Goal: Information Seeking & Learning: Find specific fact

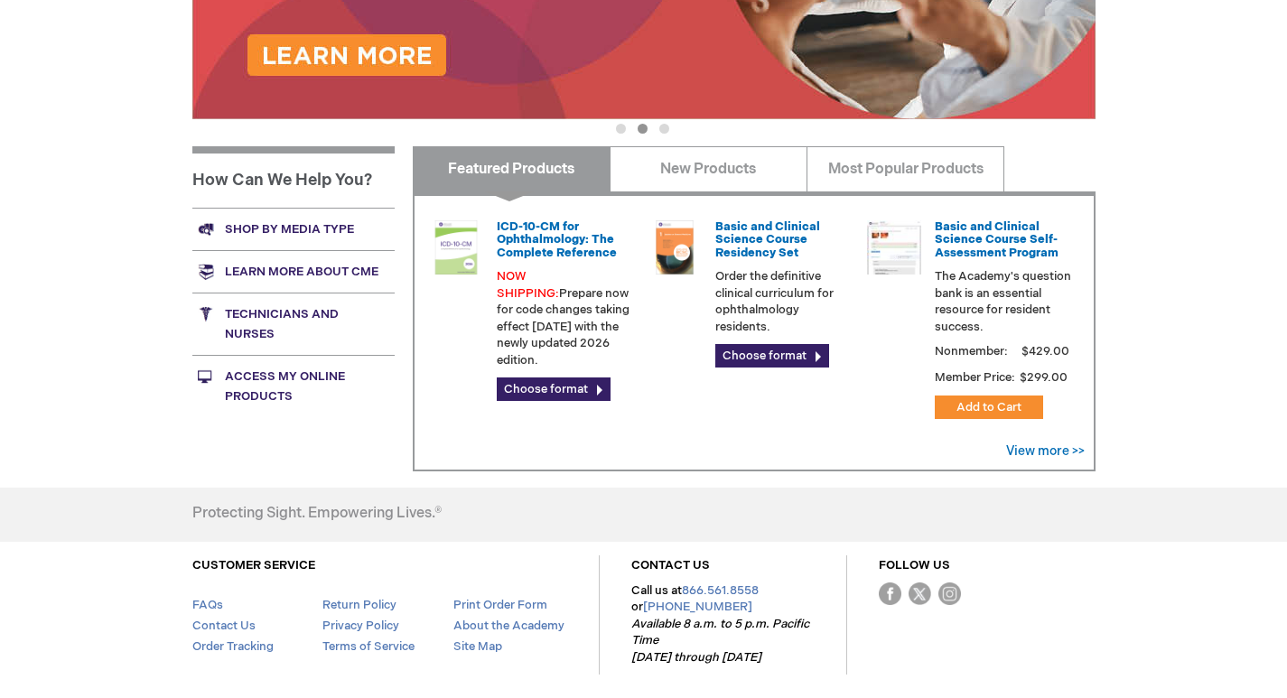
scroll to position [479, 0]
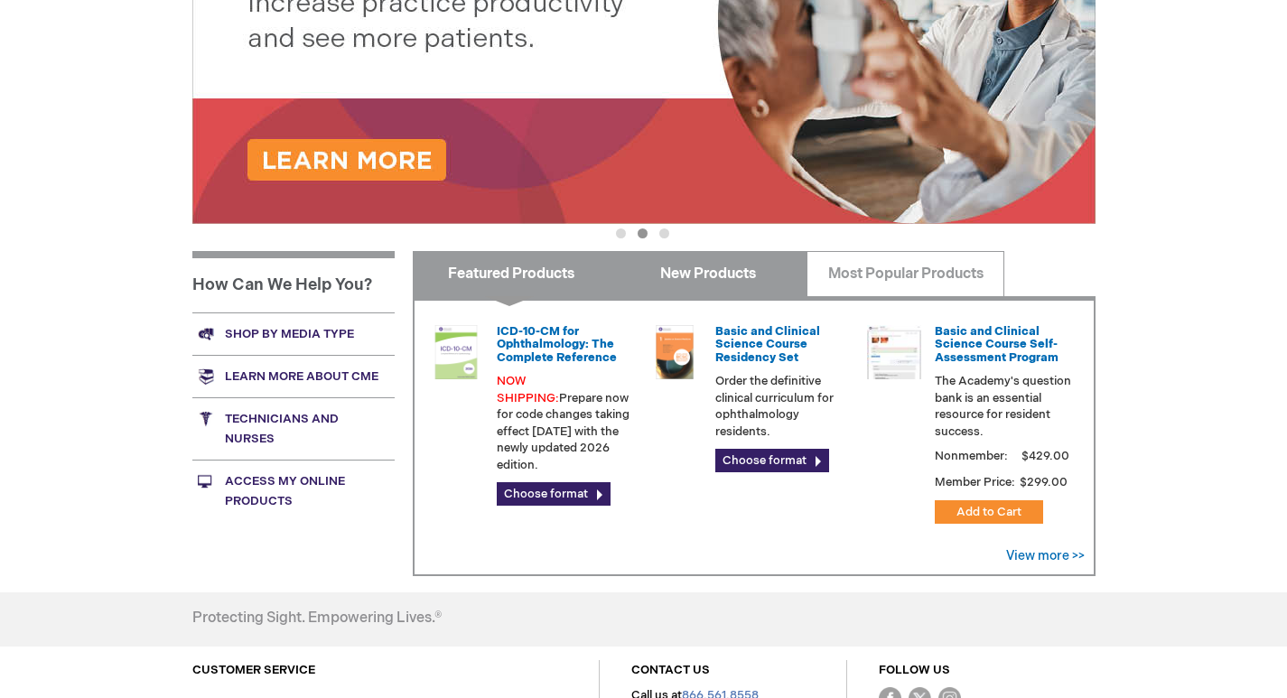
click at [724, 281] on link "New Products" at bounding box center [709, 273] width 198 height 45
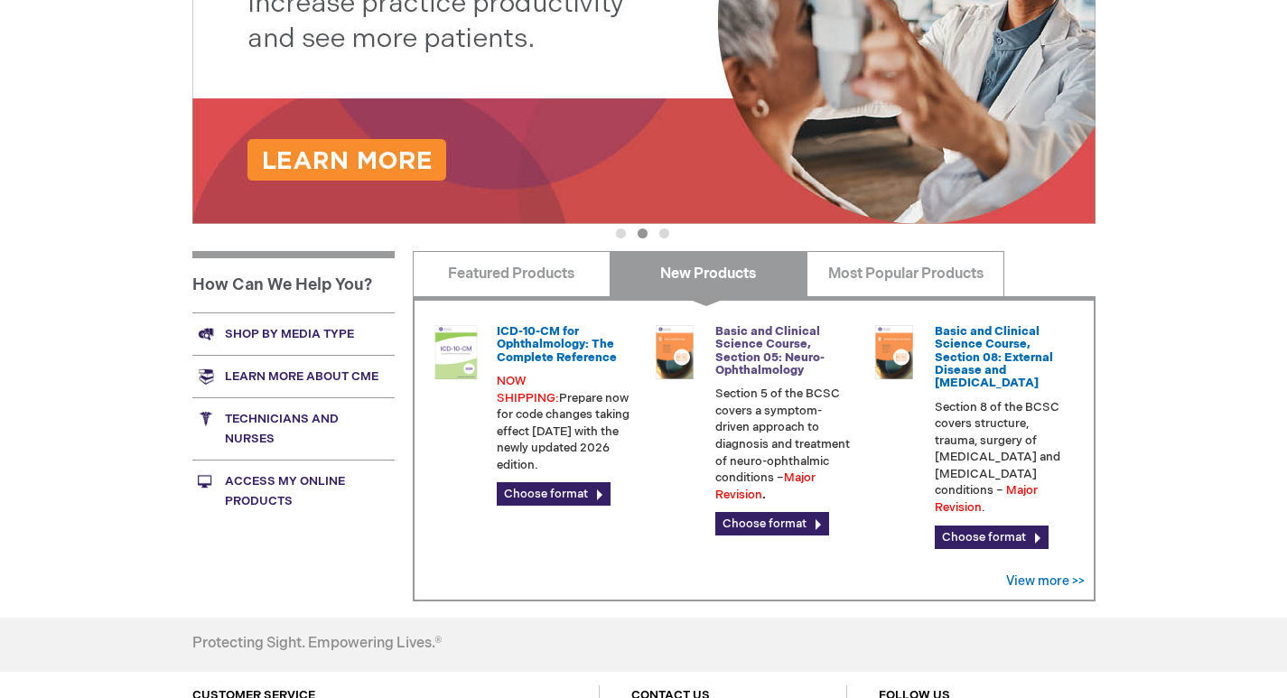
click at [770, 359] on link "Basic and Clinical Science Course, Section 05: Neuro-Ophthalmology" at bounding box center [769, 350] width 109 height 53
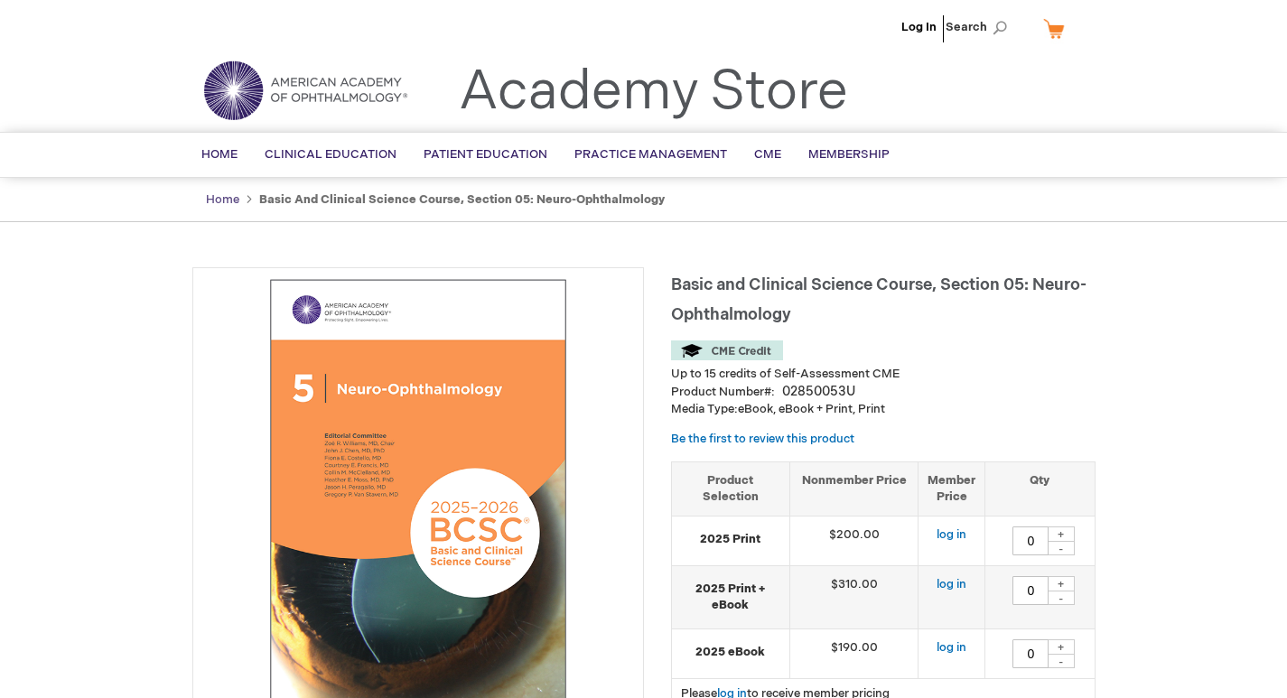
click at [207, 201] on link "Home" at bounding box center [222, 199] width 33 height 14
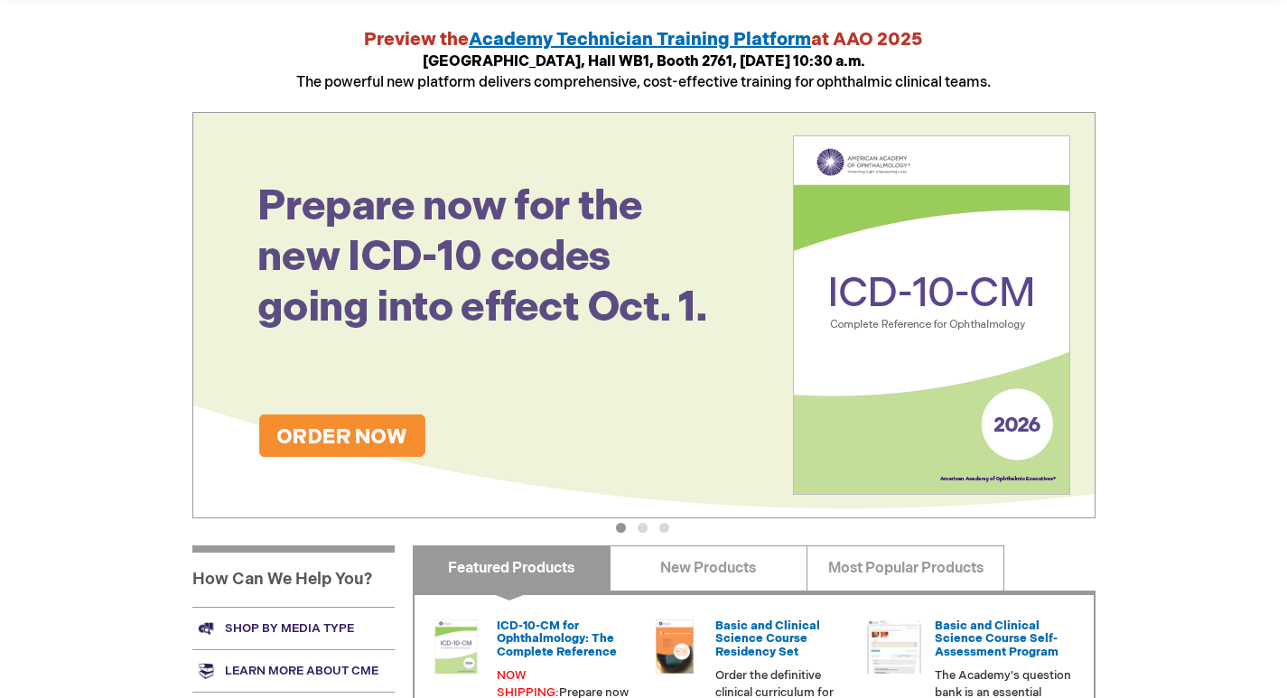
scroll to position [632, 0]
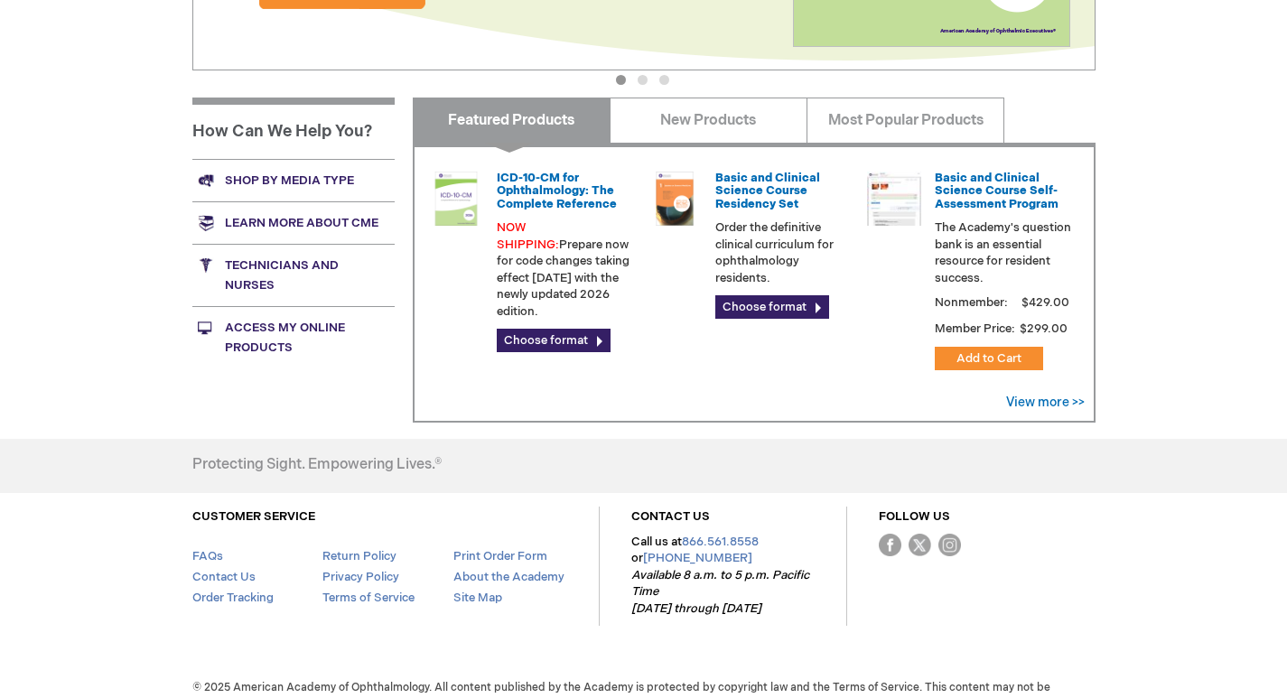
click at [333, 175] on link "Shop by media type" at bounding box center [293, 180] width 202 height 42
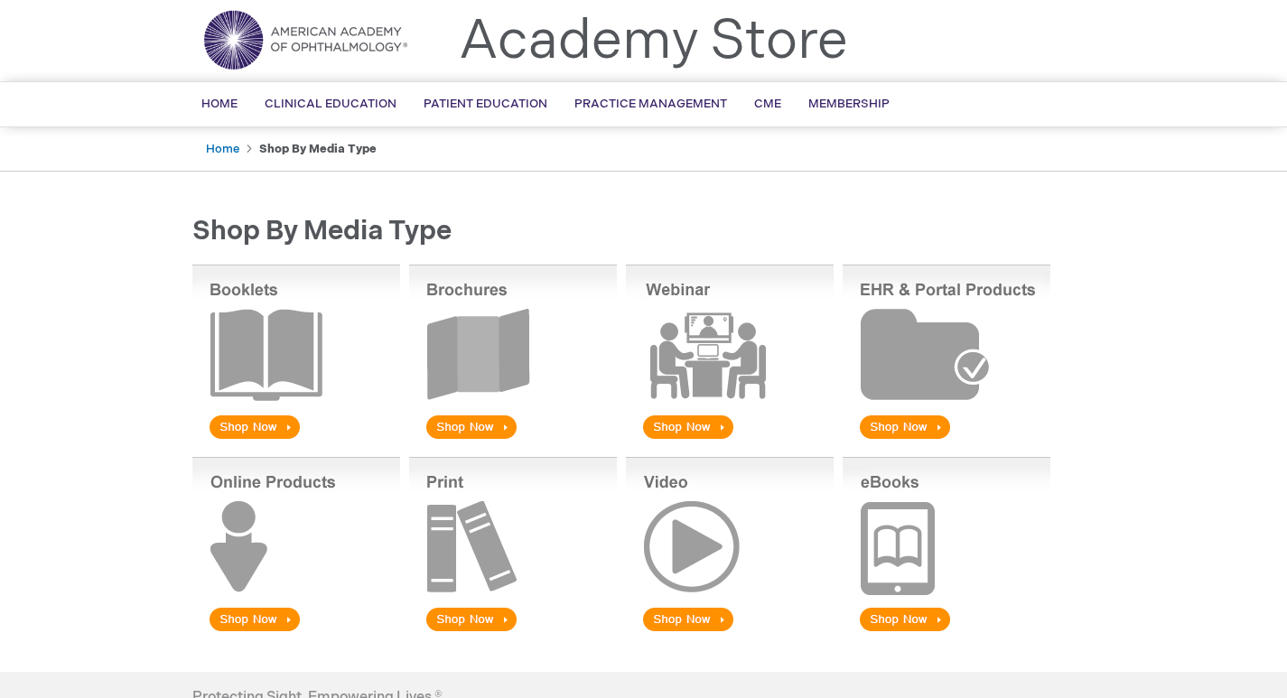
scroll to position [90, 0]
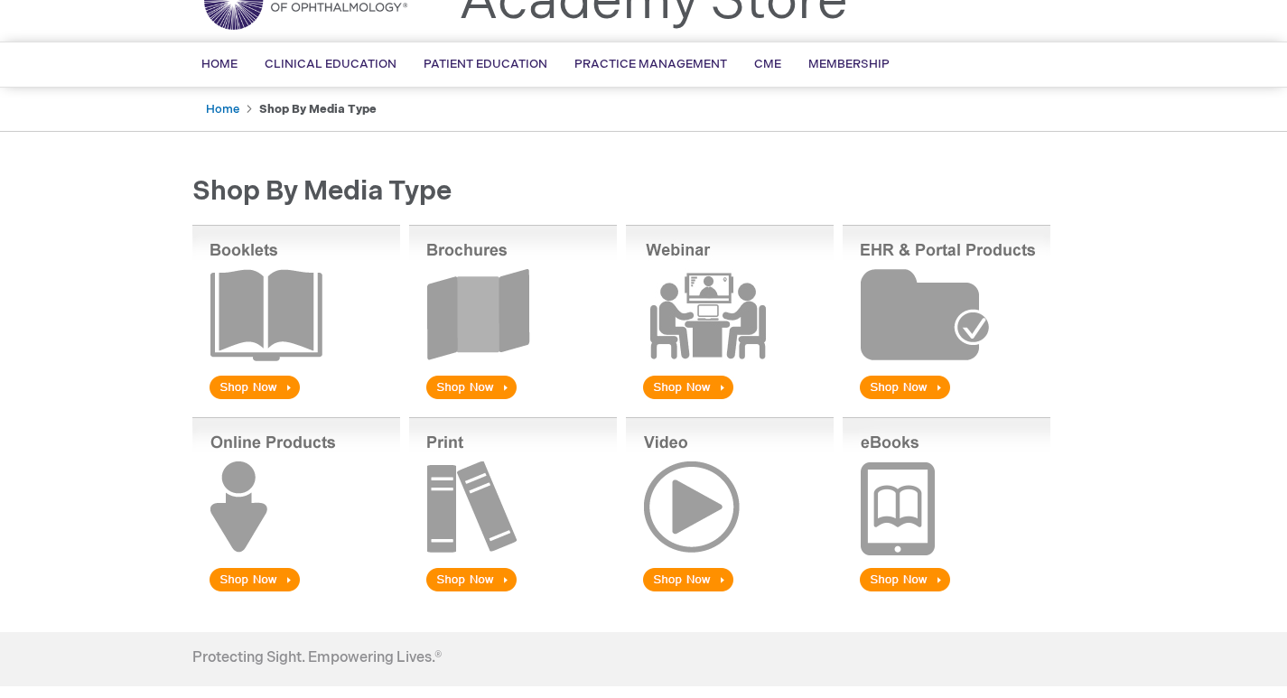
click at [482, 574] on img at bounding box center [513, 506] width 208 height 178
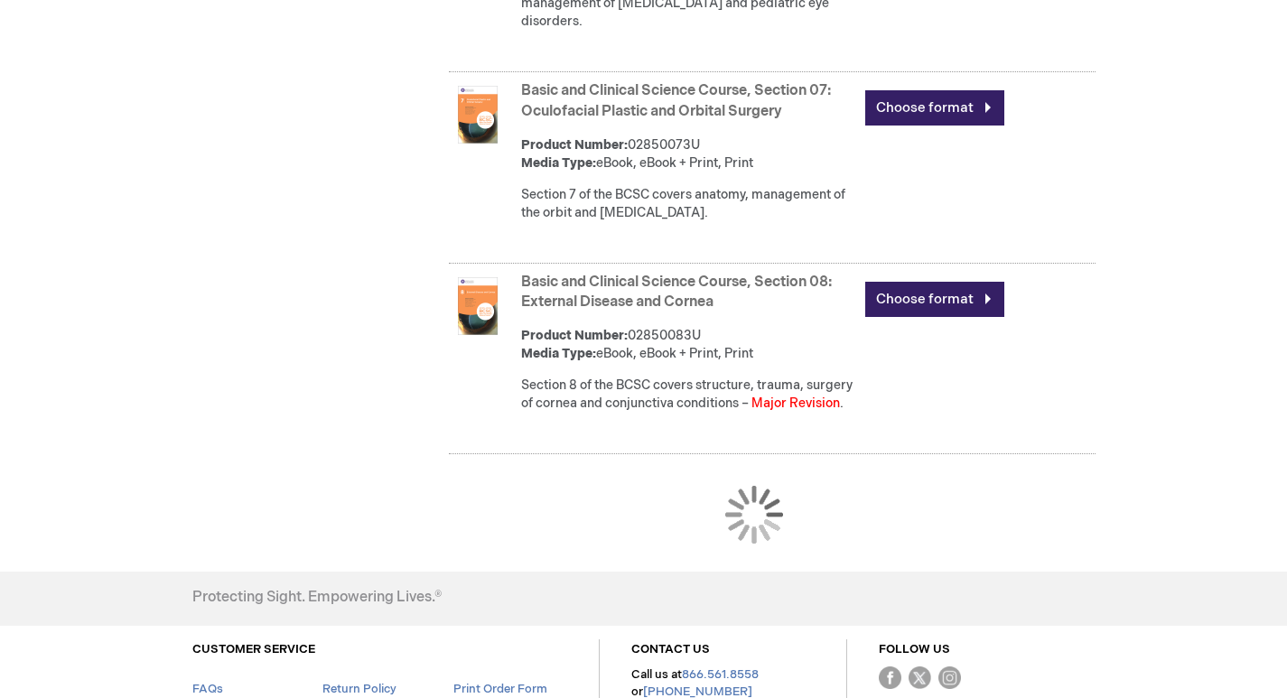
scroll to position [1569, 0]
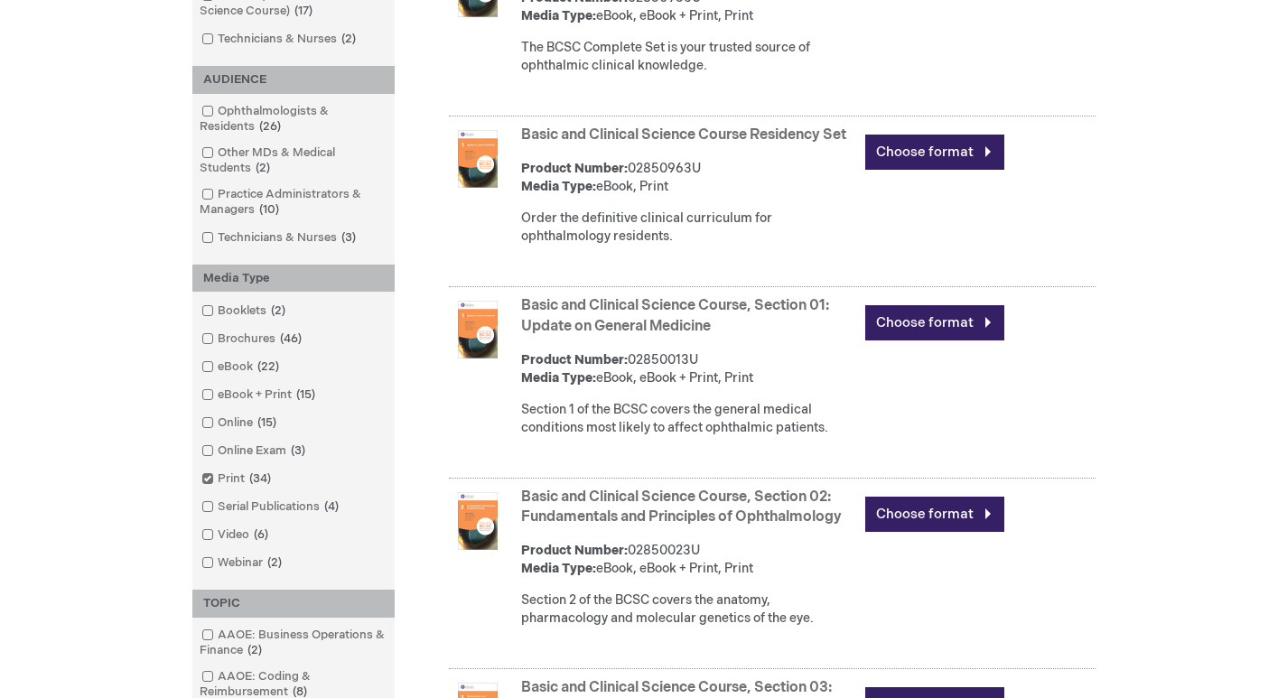
scroll to position [287, 0]
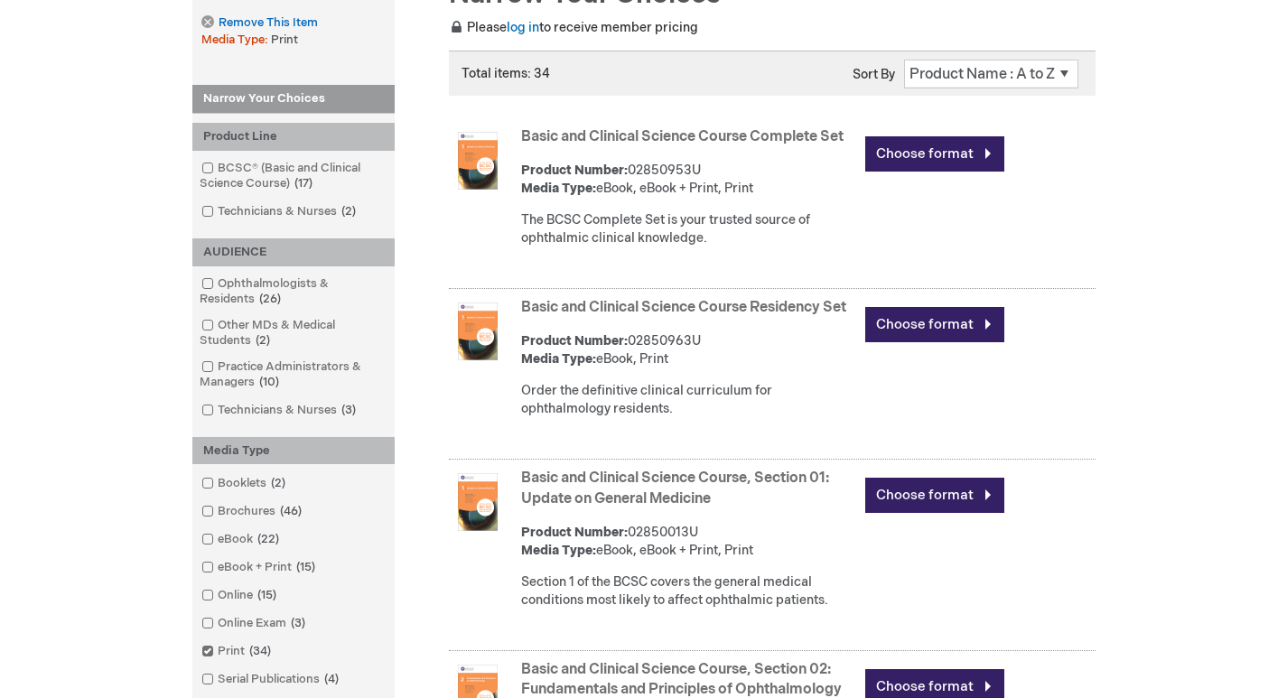
click at [731, 135] on link "Basic and Clinical Science Course Complete Set" at bounding box center [682, 136] width 322 height 17
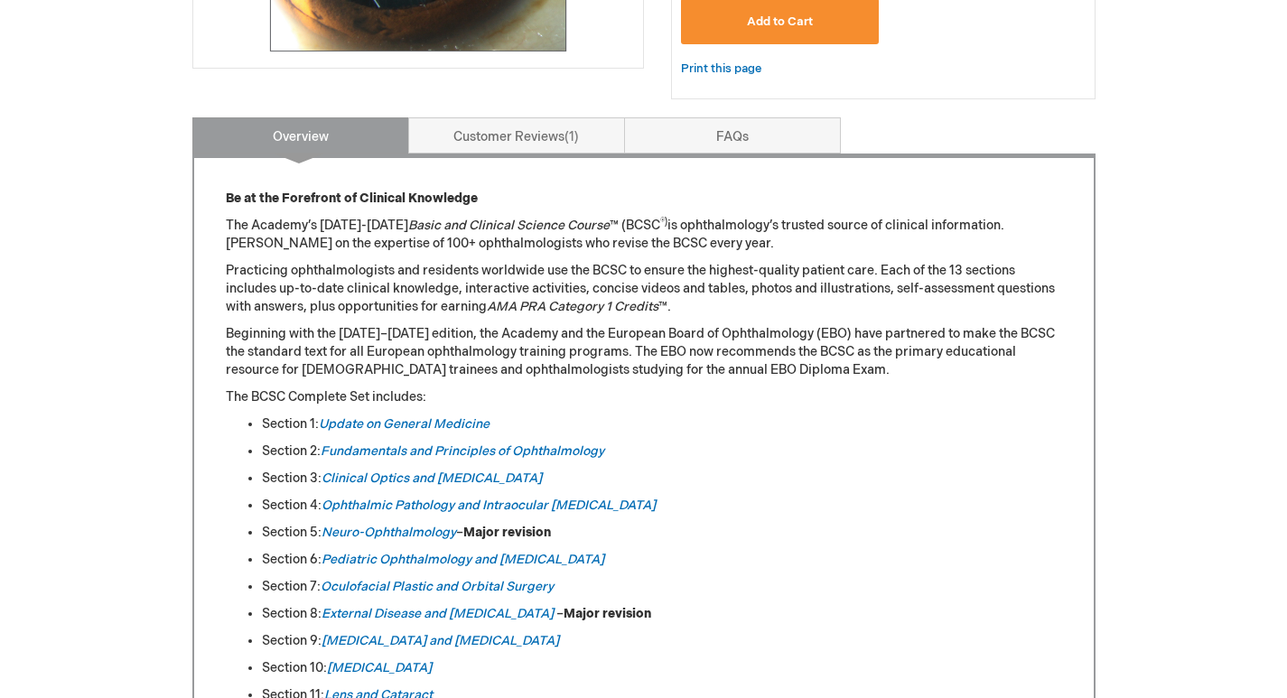
scroll to position [903, 0]
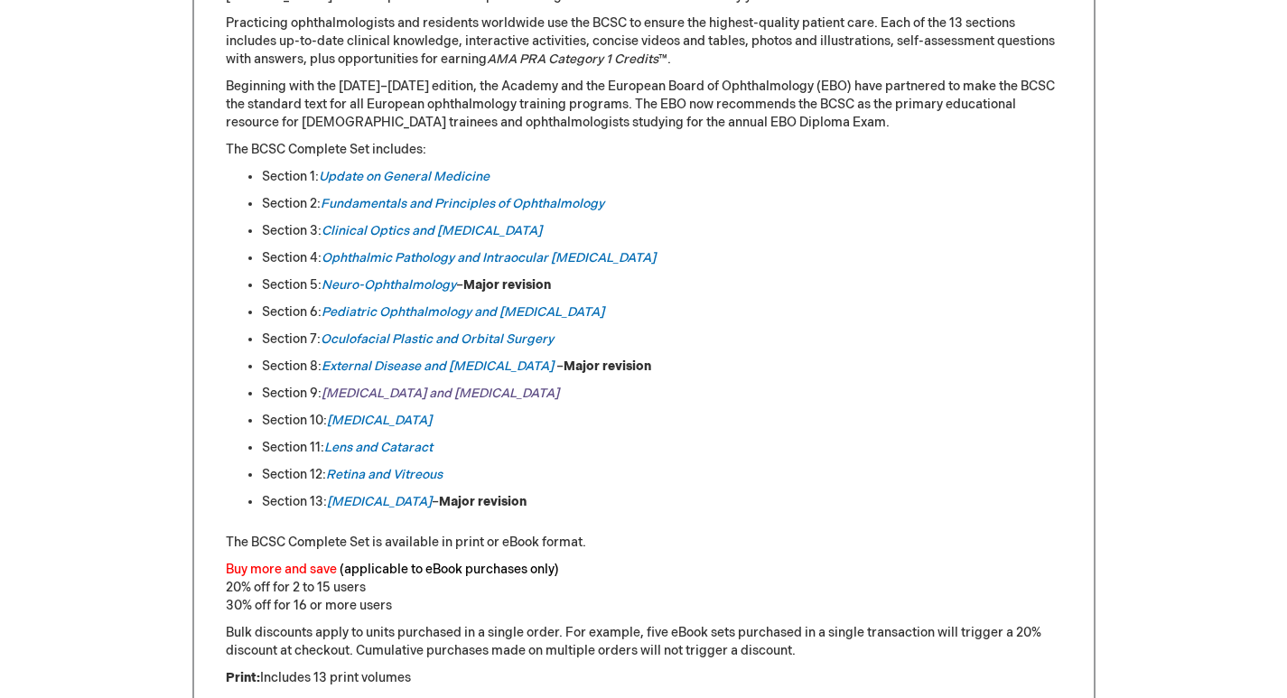
click at [474, 397] on link "Uveitis and Ocular Inflammation" at bounding box center [441, 393] width 238 height 15
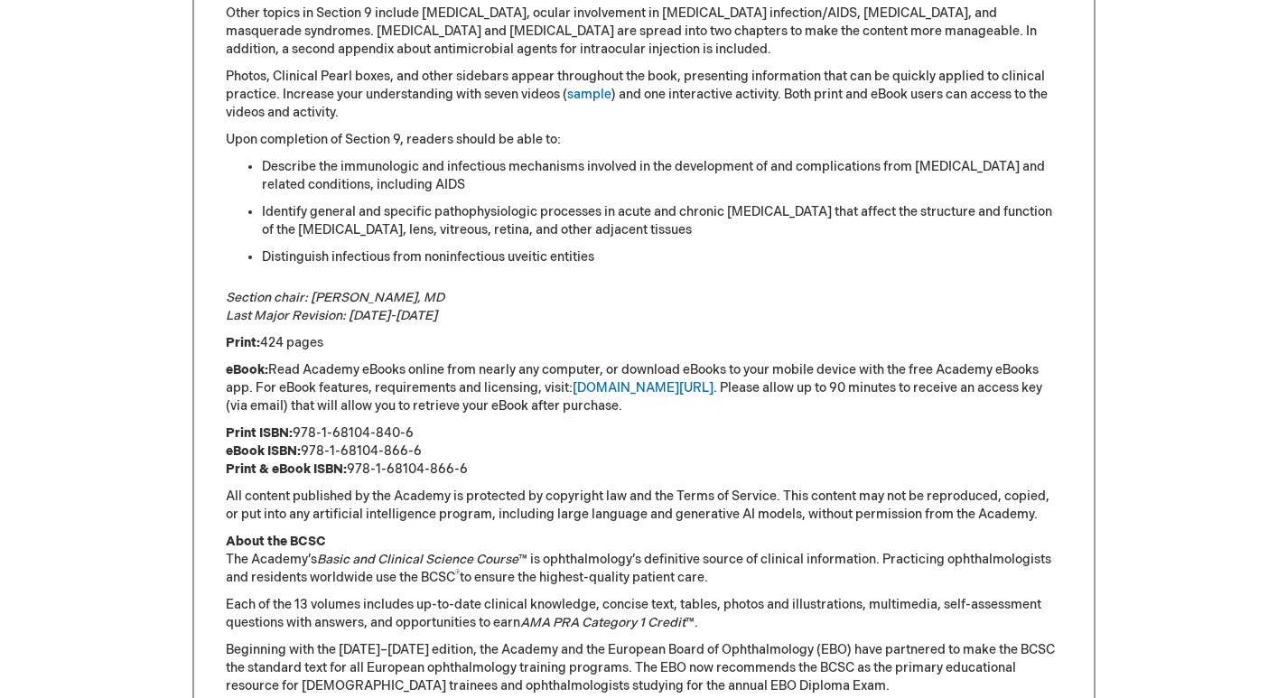
scroll to position [1084, 0]
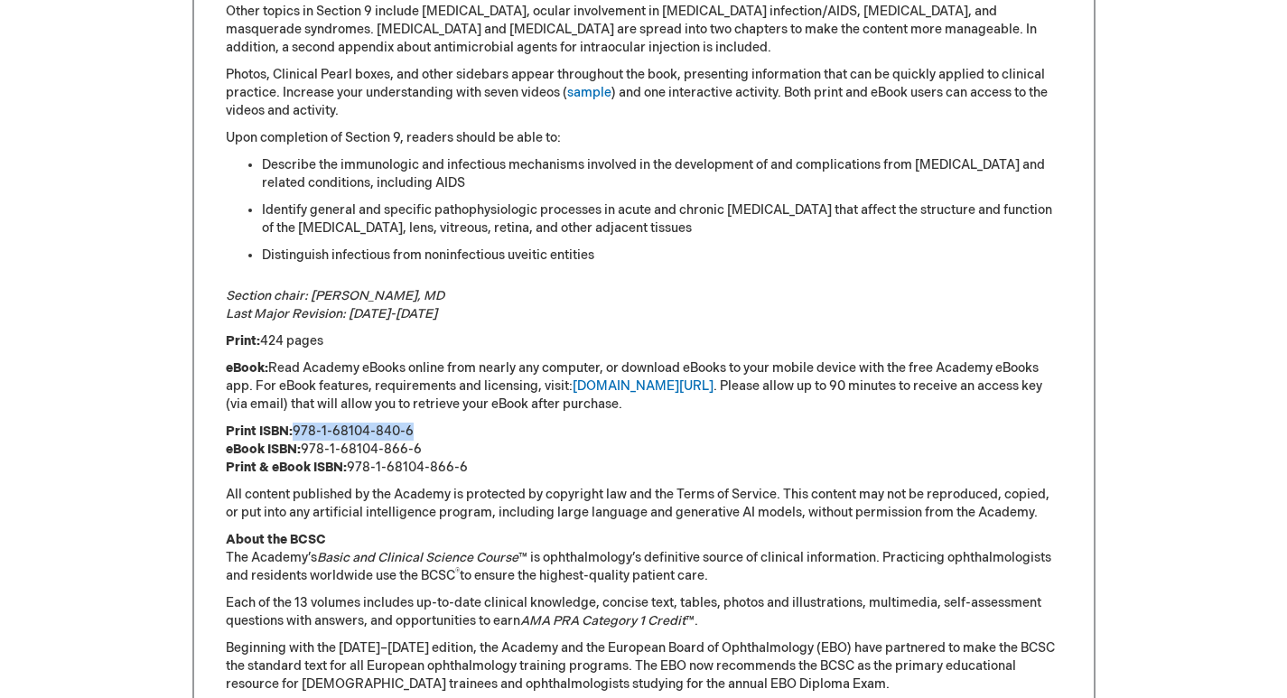
drag, startPoint x: 415, startPoint y: 412, endPoint x: 296, endPoint y: 412, distance: 118.3
click at [296, 423] on p "Print ISBN: 978-1-68104-840-6 eBook ISBN: 978-1-68104-866-6 Print & eBook ISBN:…" at bounding box center [644, 450] width 836 height 54
copy p "978-1-68104-840-6"
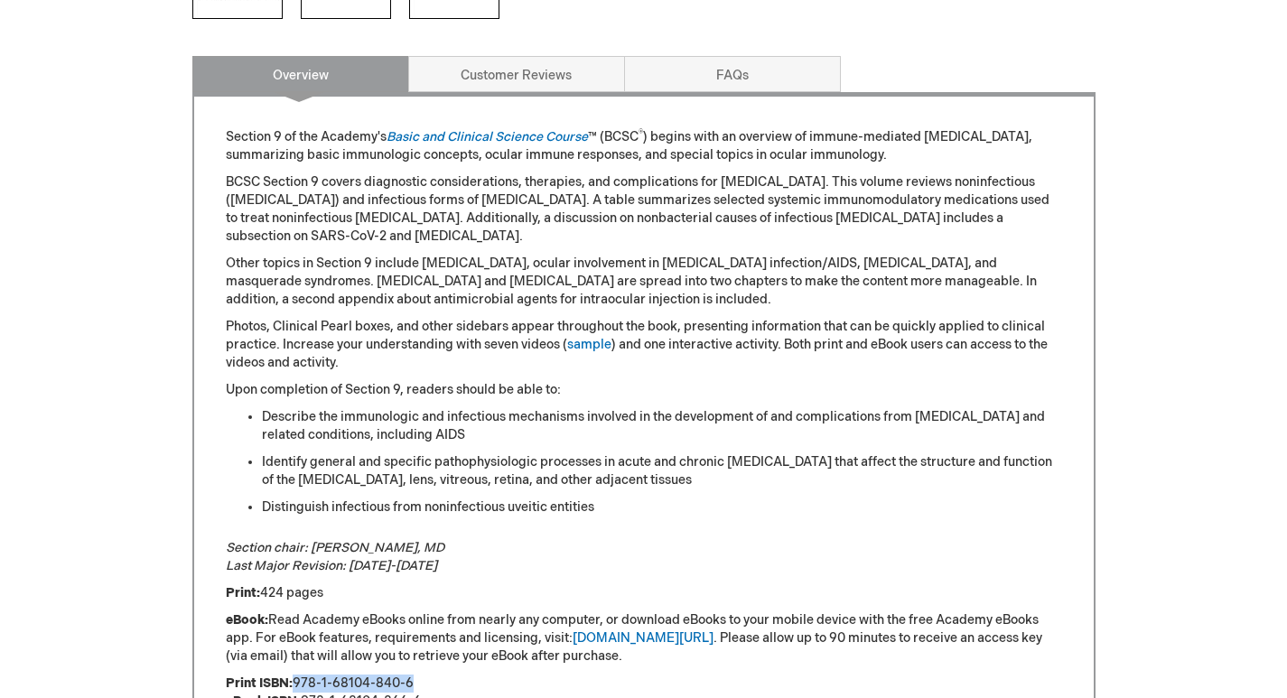
scroll to position [813, 0]
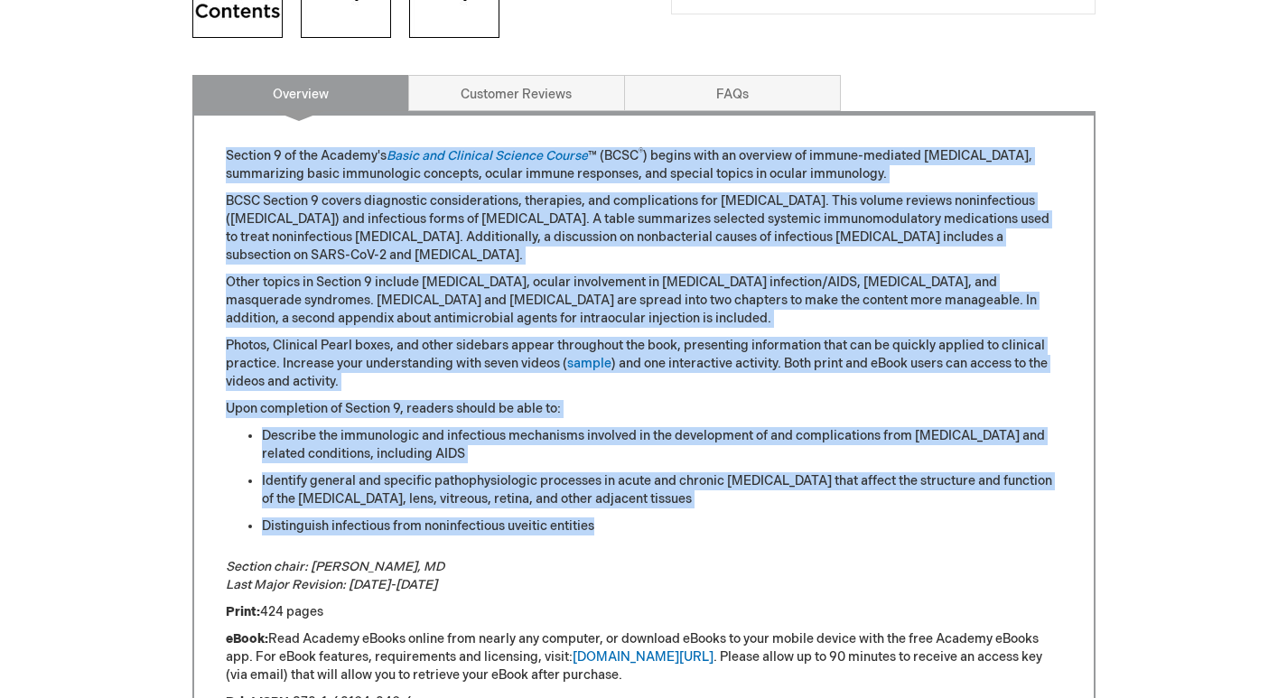
drag, startPoint x: 226, startPoint y: 149, endPoint x: 609, endPoint y: 497, distance: 517.3
click at [609, 497] on div "Section 9 of the Academy's Basic and Clinical Science Course ™ (BCSC ® ) begins…" at bounding box center [644, 610] width 836 height 926
copy div "Section 9 of the Academy's Basic and Clinical Science Course ™ (BCSC ® ) begins…"
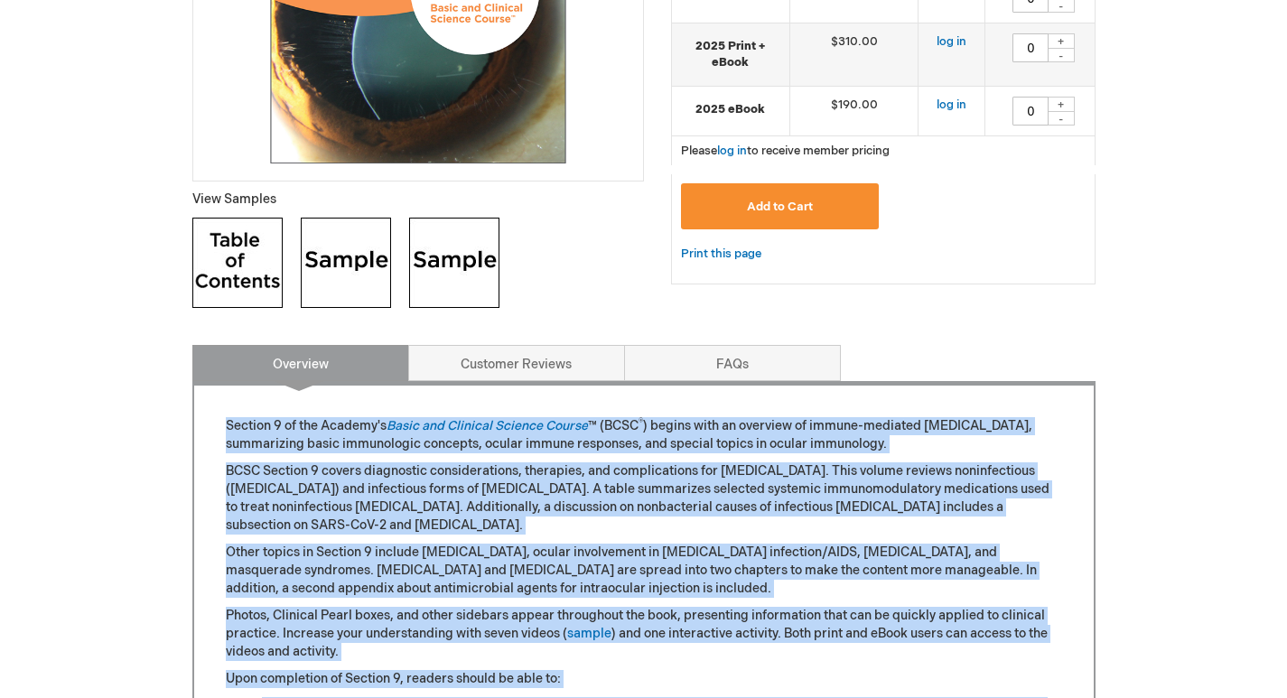
scroll to position [271, 0]
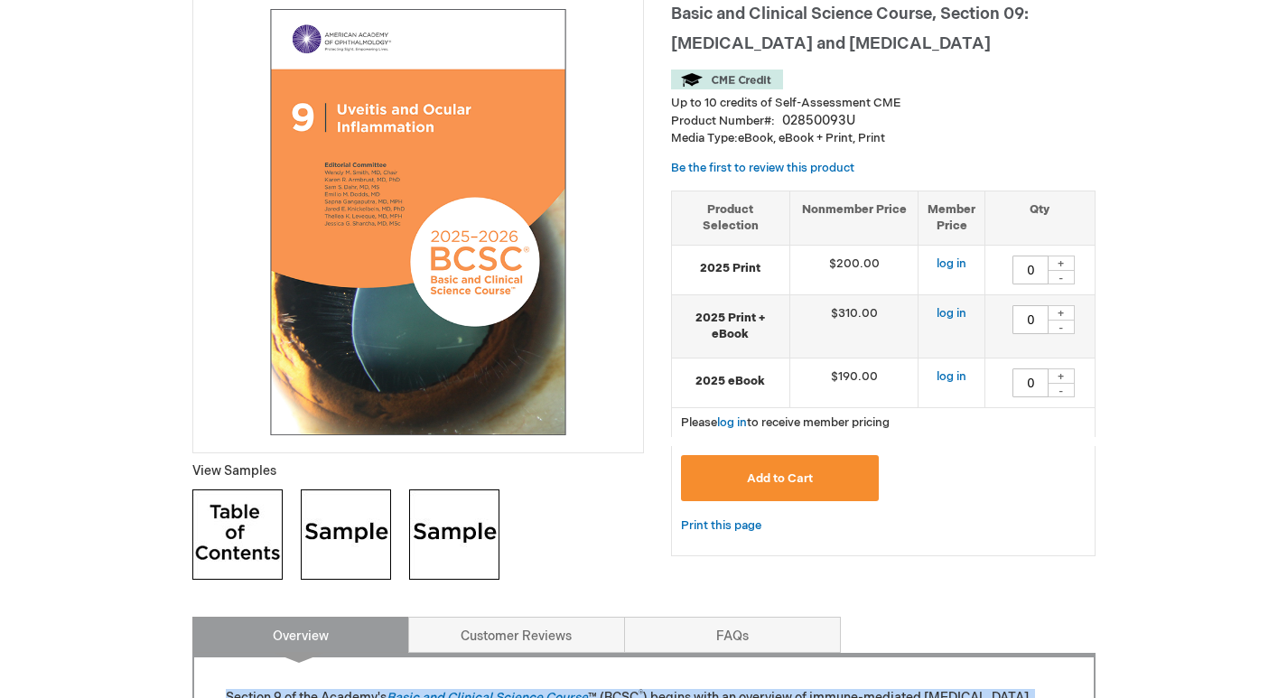
click at [226, 525] on img at bounding box center [237, 535] width 90 height 90
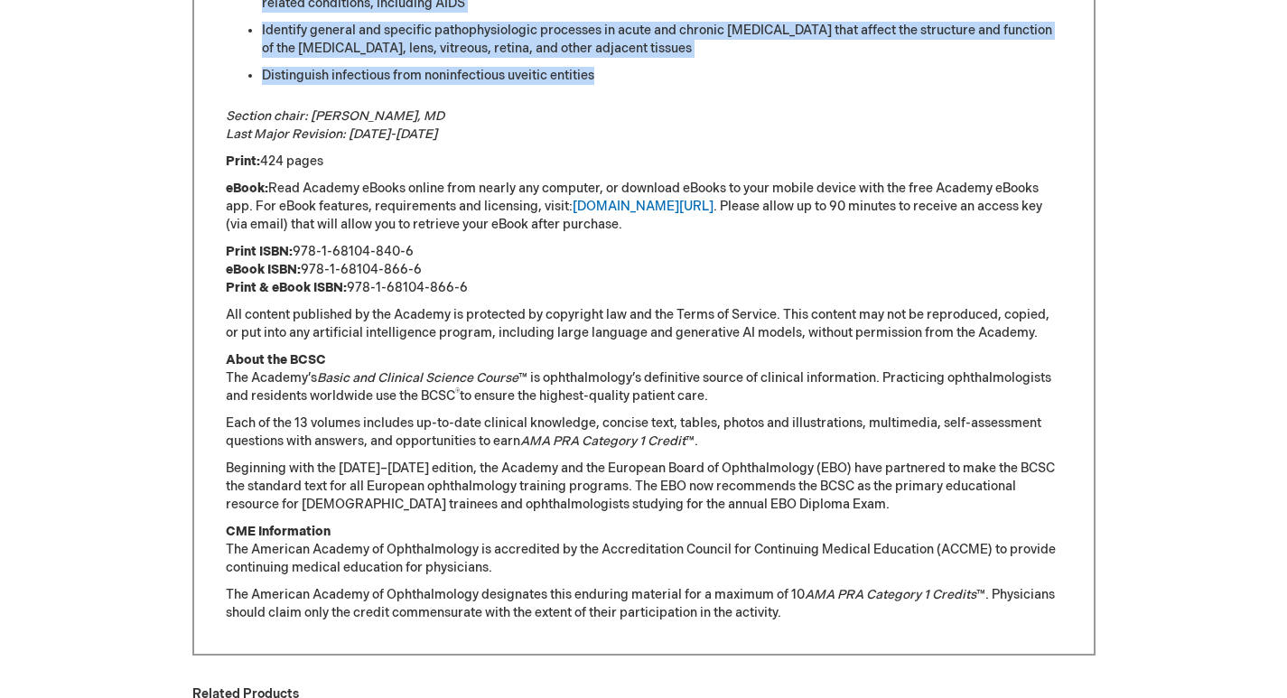
scroll to position [1265, 0]
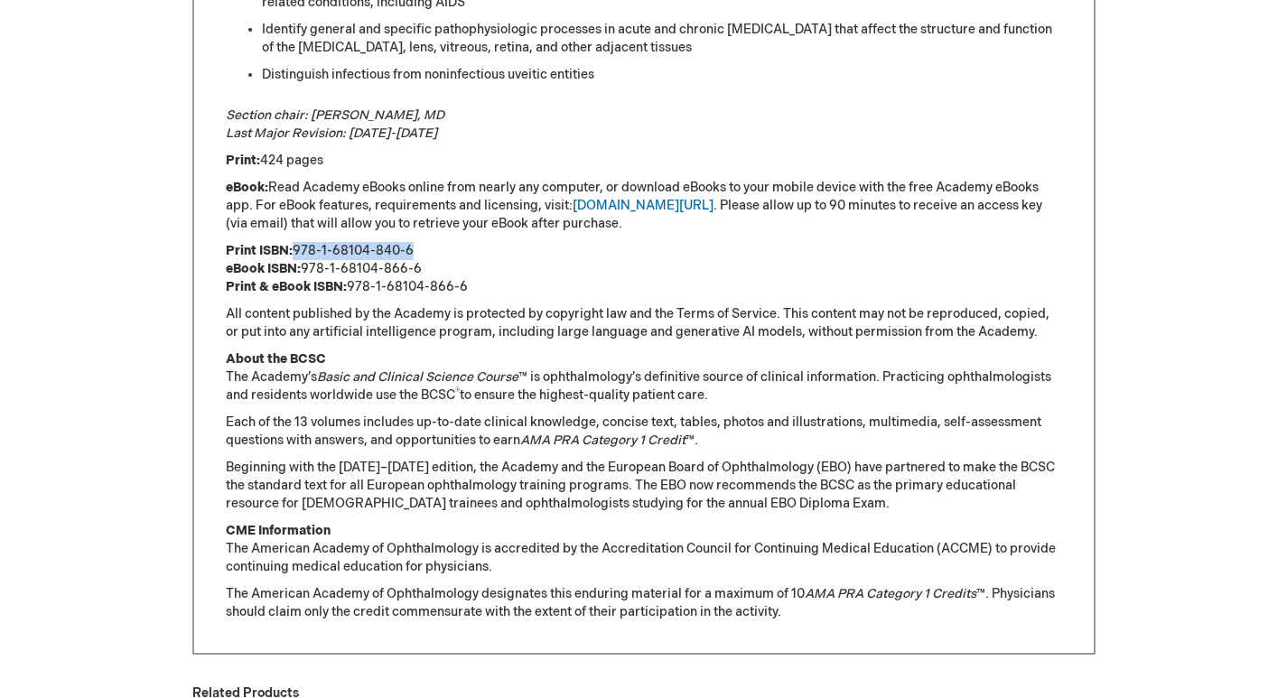
drag, startPoint x: 419, startPoint y: 236, endPoint x: 296, endPoint y: 228, distance: 123.1
click at [296, 242] on p "Print ISBN: 978-1-68104-840-6 eBook ISBN: 978-1-68104-866-6 Print & eBook ISBN:…" at bounding box center [644, 269] width 836 height 54
copy p "978-1-68104-840-6"
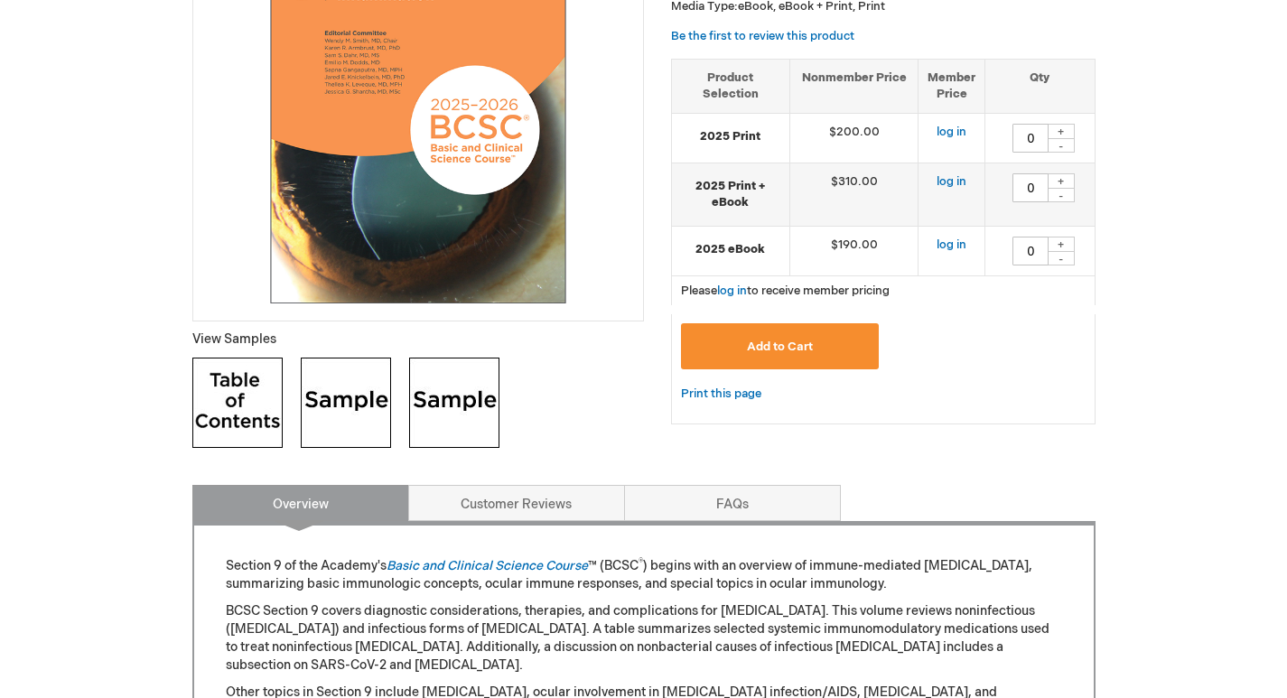
scroll to position [271, 0]
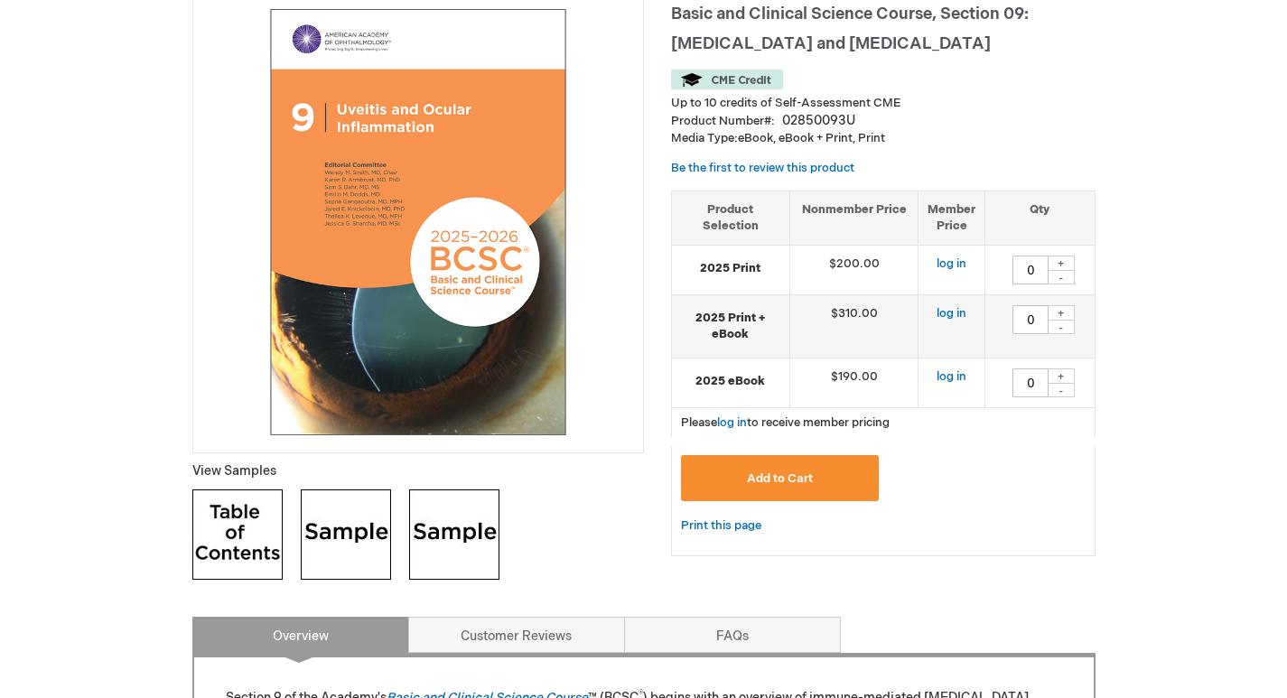
click at [412, 257] on img at bounding box center [418, 222] width 432 height 432
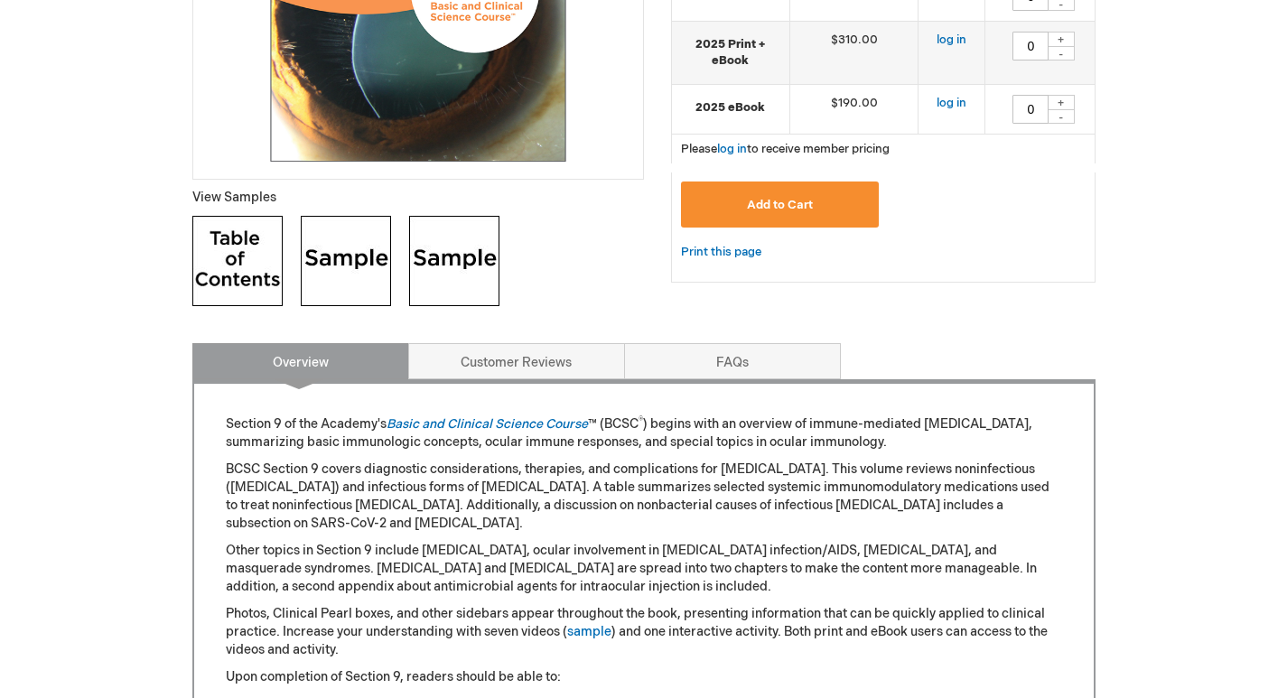
scroll to position [813, 0]
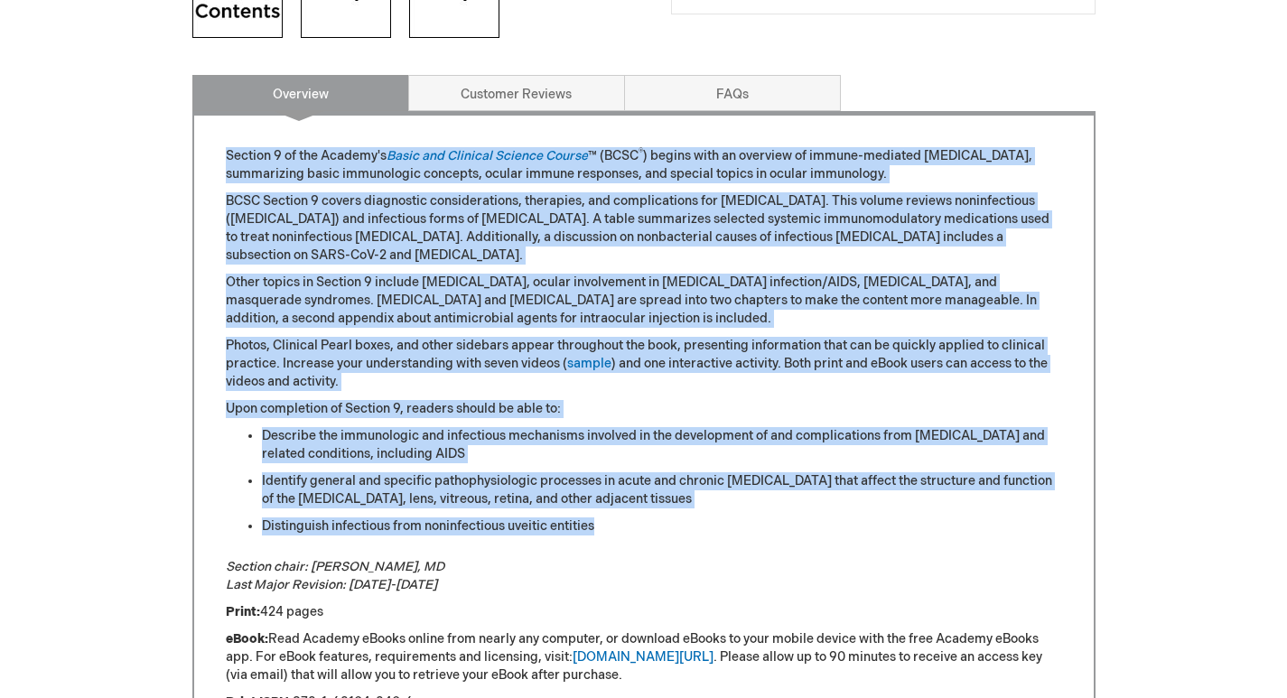
drag, startPoint x: 229, startPoint y: 156, endPoint x: 628, endPoint y: 515, distance: 536.0
click at [628, 515] on div "Section 9 of the Academy's Basic and Clinical Science Course ™ (BCSC ® ) begins…" at bounding box center [644, 610] width 836 height 926
copy div "Section 9 of the Academy's Basic and Clinical Science Course ™ (BCSC ® ) begins…"
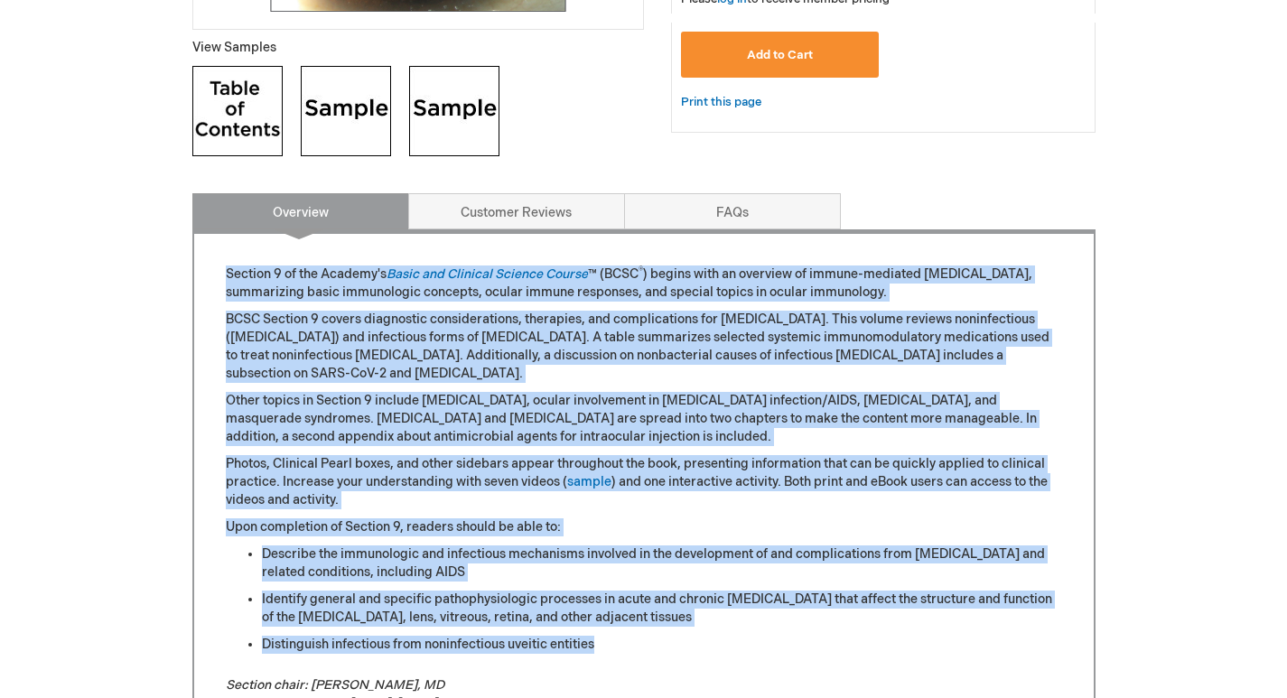
scroll to position [542, 0]
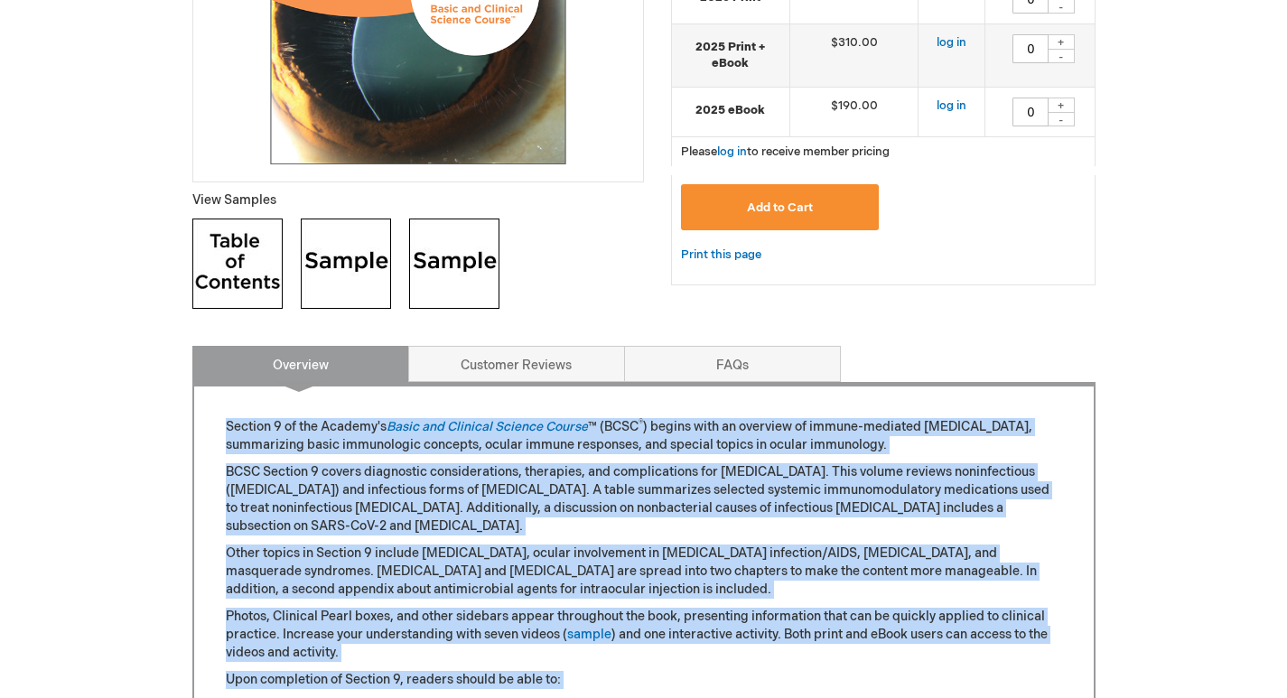
click at [347, 215] on div "Basic and Clinical Science Course, Section 09: Uveitis and Ocular Inflammation …" at bounding box center [418, 24] width 452 height 598
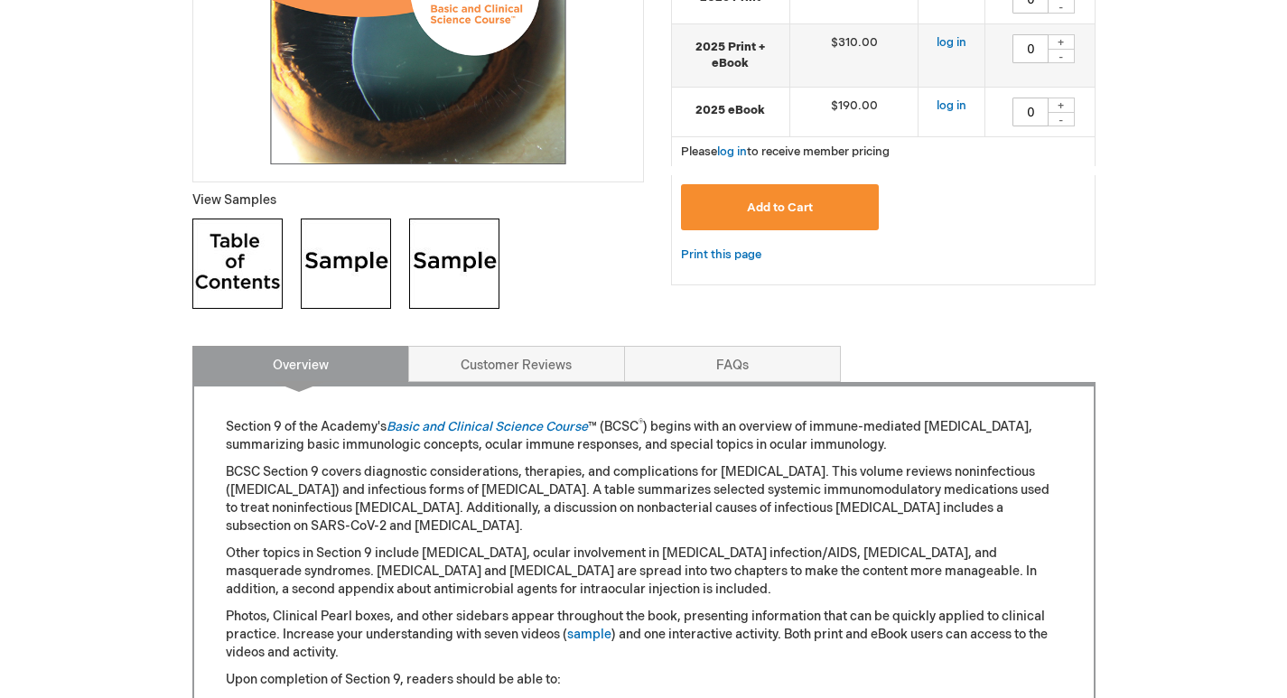
click at [247, 255] on img at bounding box center [237, 264] width 90 height 90
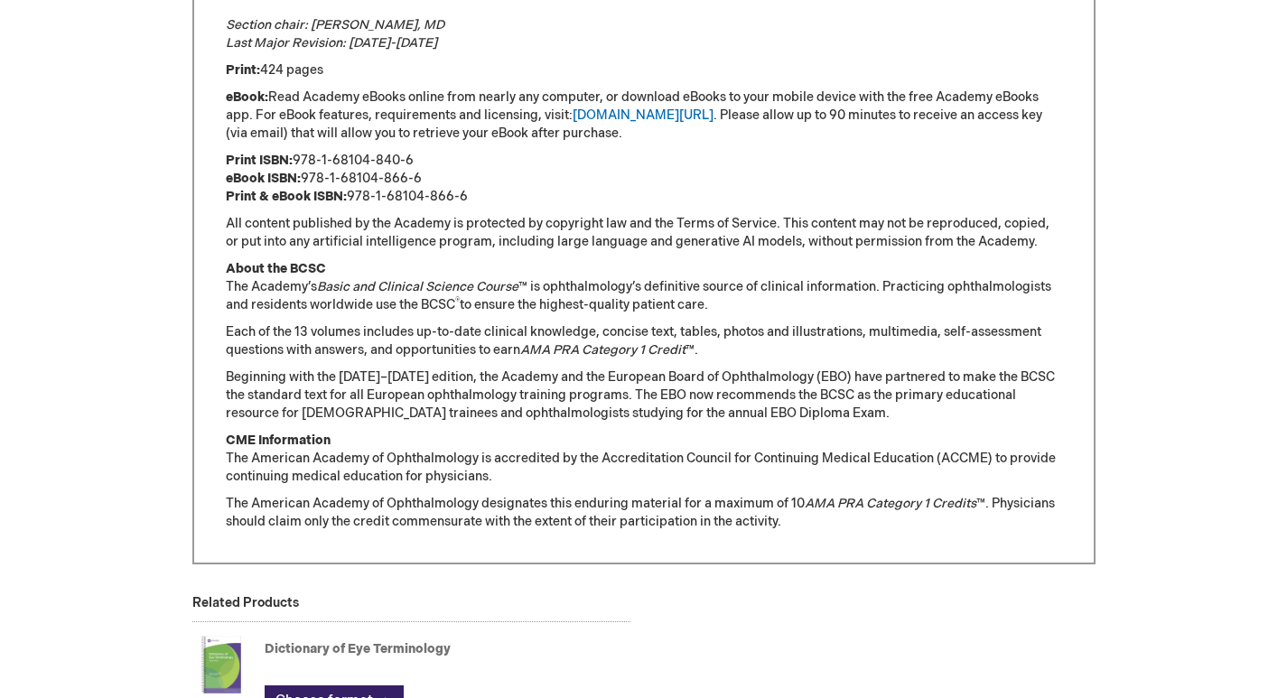
scroll to position [994, 0]
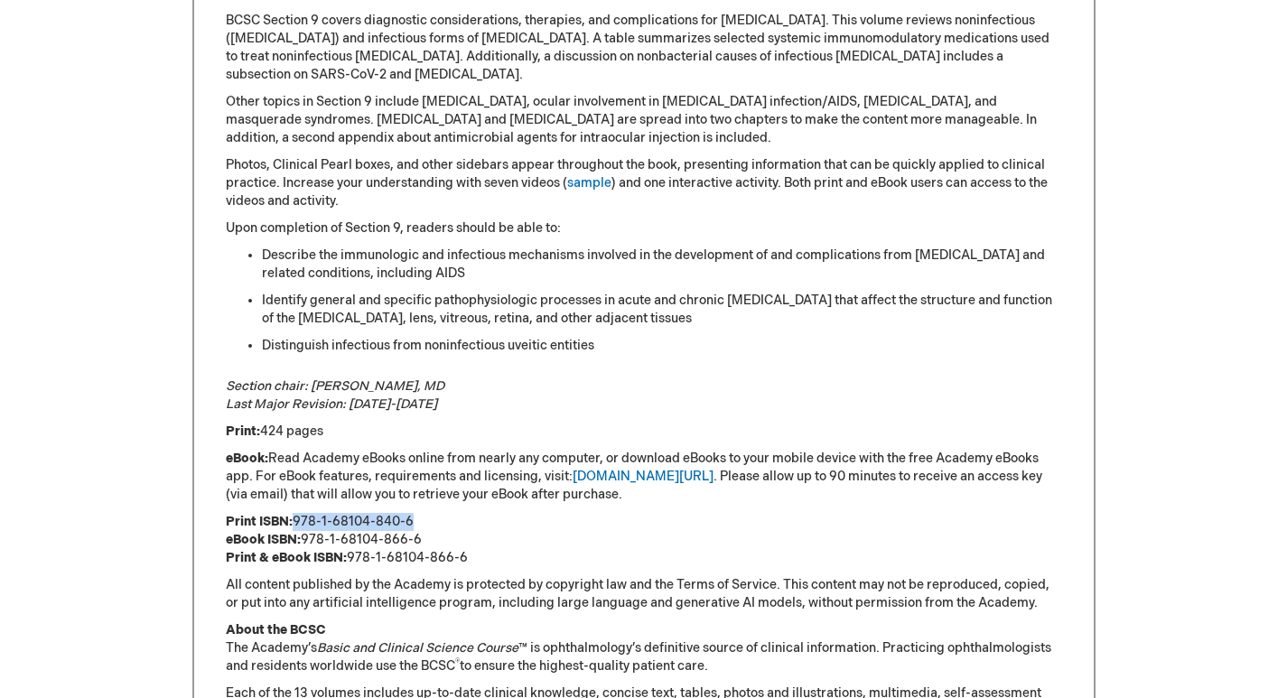
drag, startPoint x: 420, startPoint y: 503, endPoint x: 297, endPoint y: 502, distance: 122.8
click at [297, 513] on p "Print ISBN: 978-1-68104-840-6 eBook ISBN: 978-1-68104-866-6 Print & eBook ISBN:…" at bounding box center [644, 540] width 836 height 54
copy p "978-1-68104-840-6"
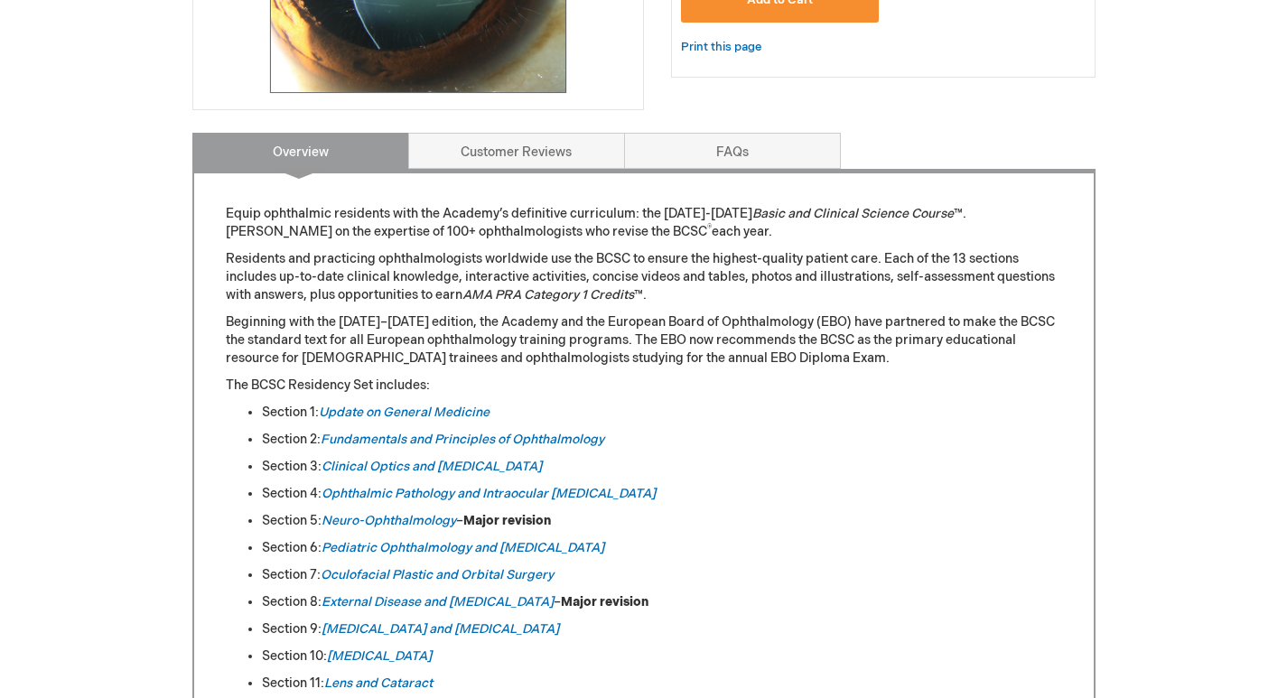
scroll to position [813, 0]
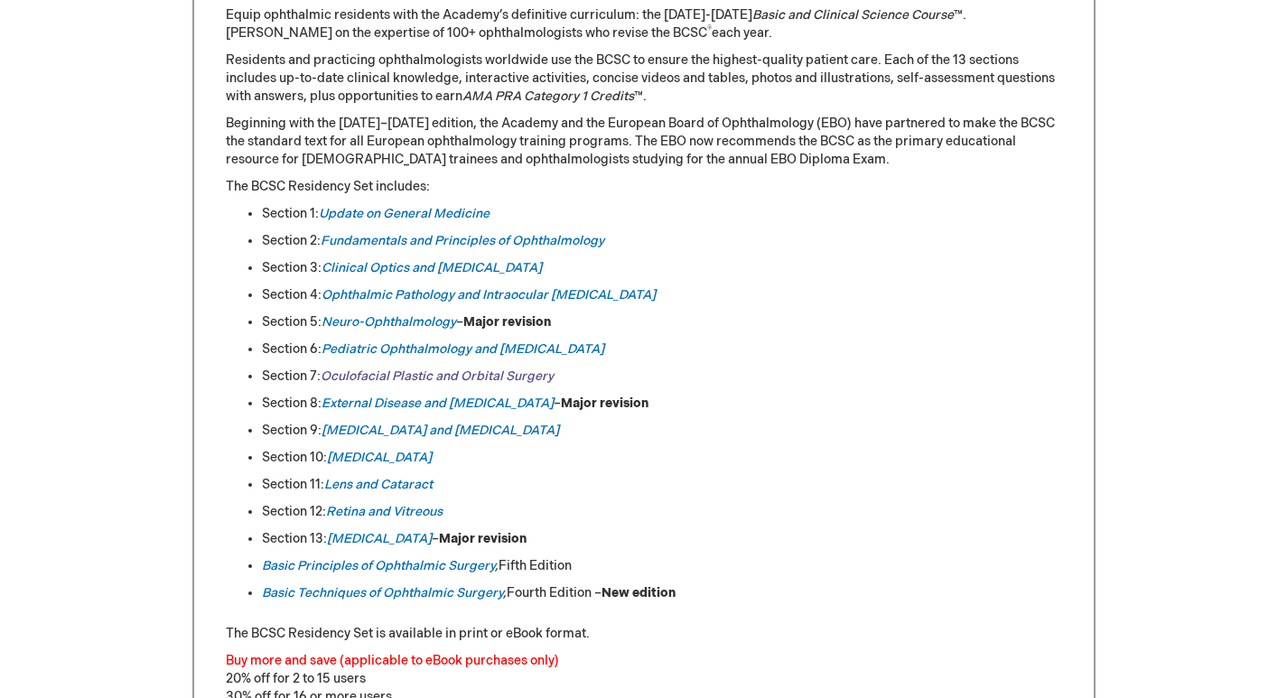
click at [480, 379] on link "Oculofacial Plastic and Orbital Surgery" at bounding box center [437, 376] width 233 height 15
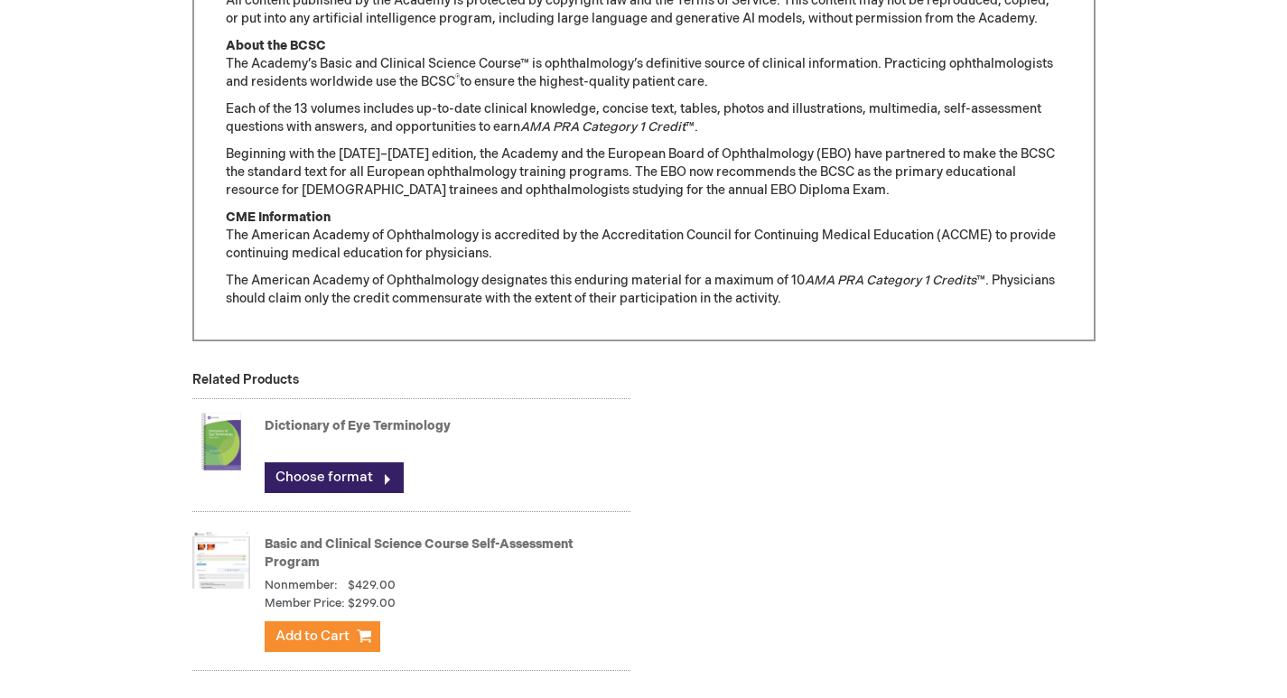
scroll to position [1084, 0]
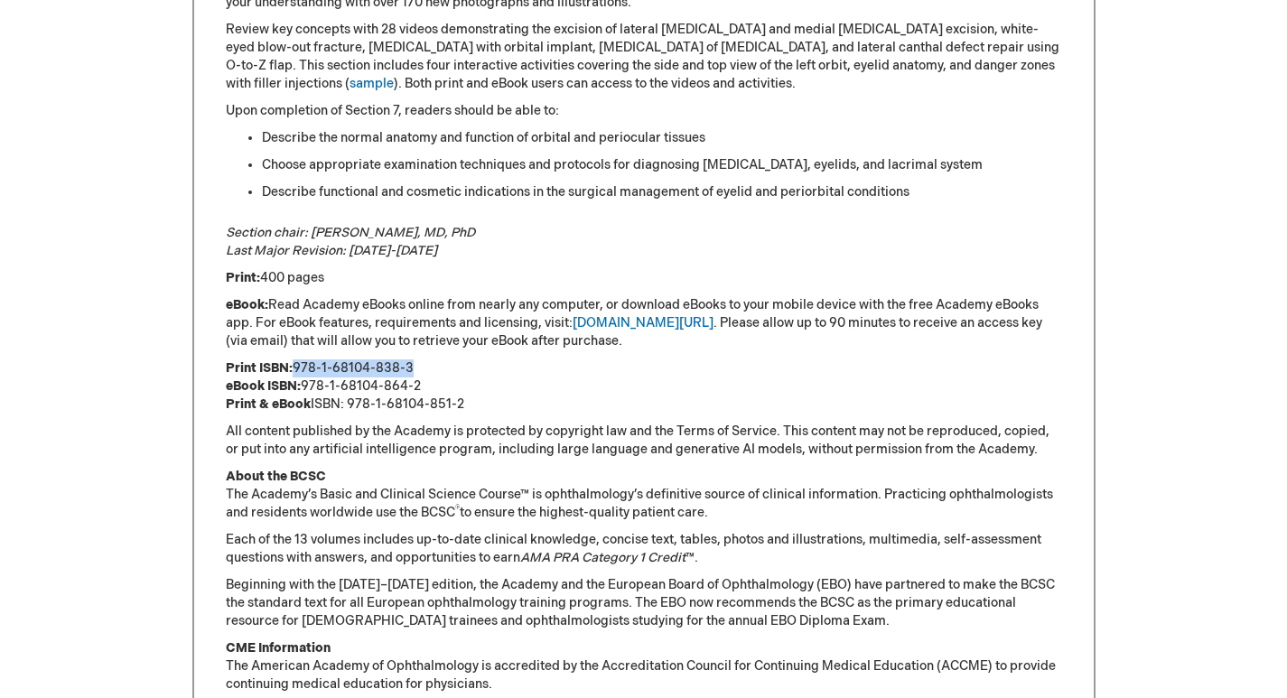
drag, startPoint x: 422, startPoint y: 362, endPoint x: 297, endPoint y: 365, distance: 124.7
click at [297, 365] on p "Print ISBN: 978-1-68104-838-3 eBook ISBN: 978-1-68104-864-2 Print & eBook ISBN:…" at bounding box center [644, 386] width 836 height 54
copy p "978-1-68104-838-3"
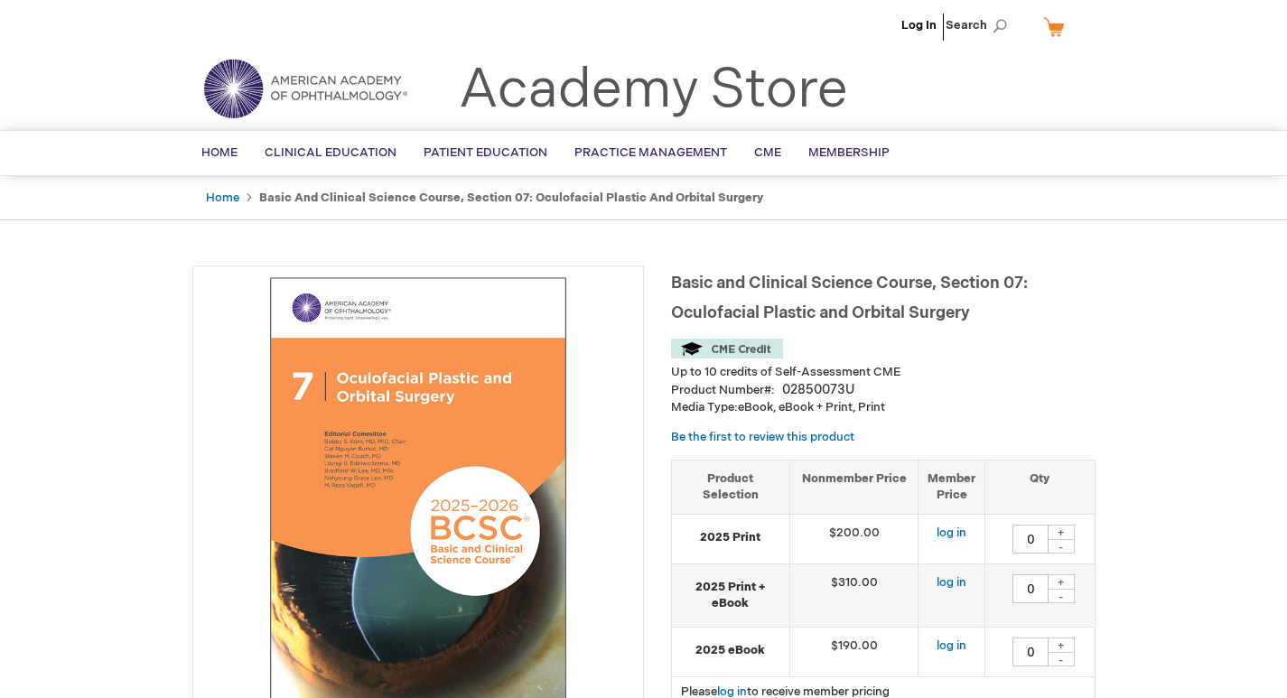
scroll to position [0, 0]
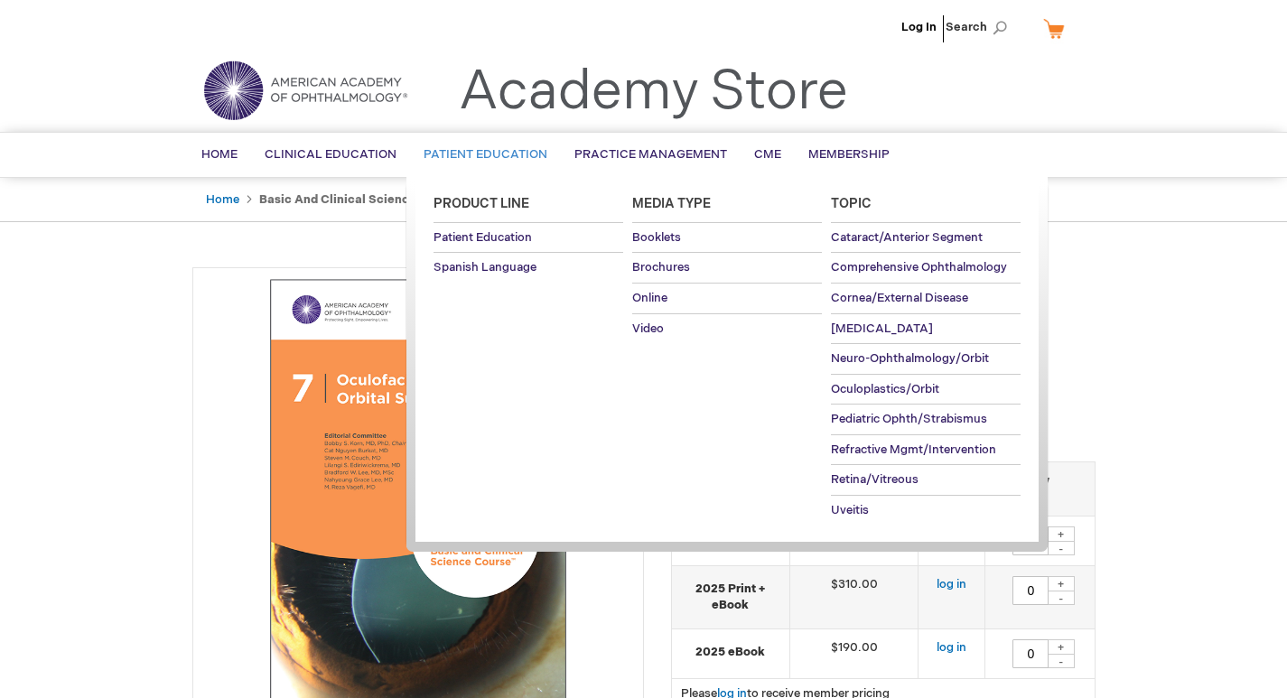
click at [468, 376] on ul "Product Line [MEDICAL_DATA] Spanish Language Media Type Booklets Brochures Onli…" at bounding box center [726, 362] width 641 height 371
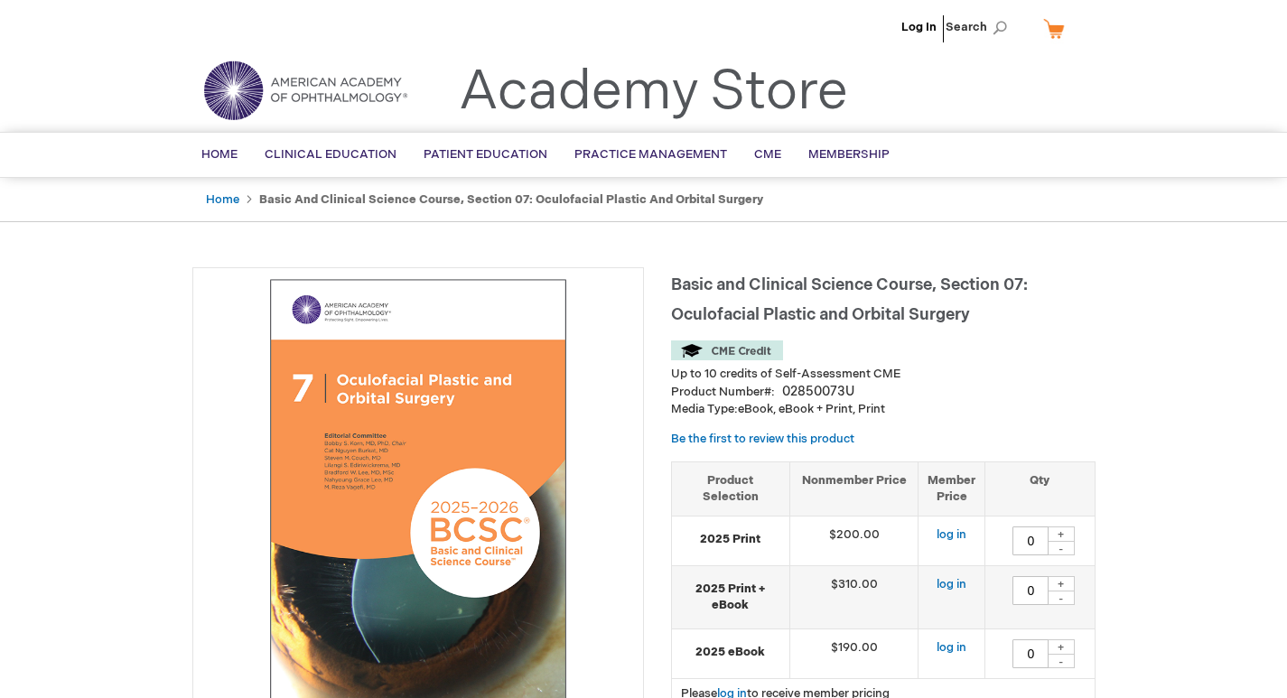
click at [363, 376] on img at bounding box center [418, 493] width 432 height 432
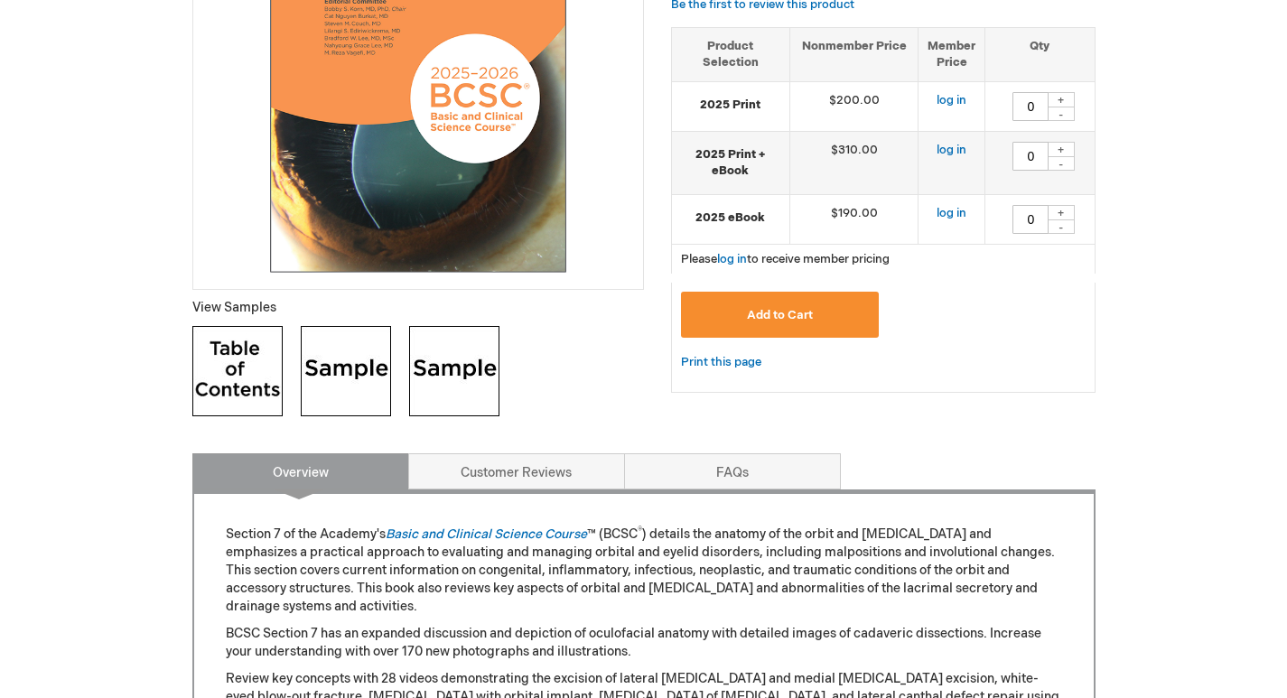
scroll to position [452, 0]
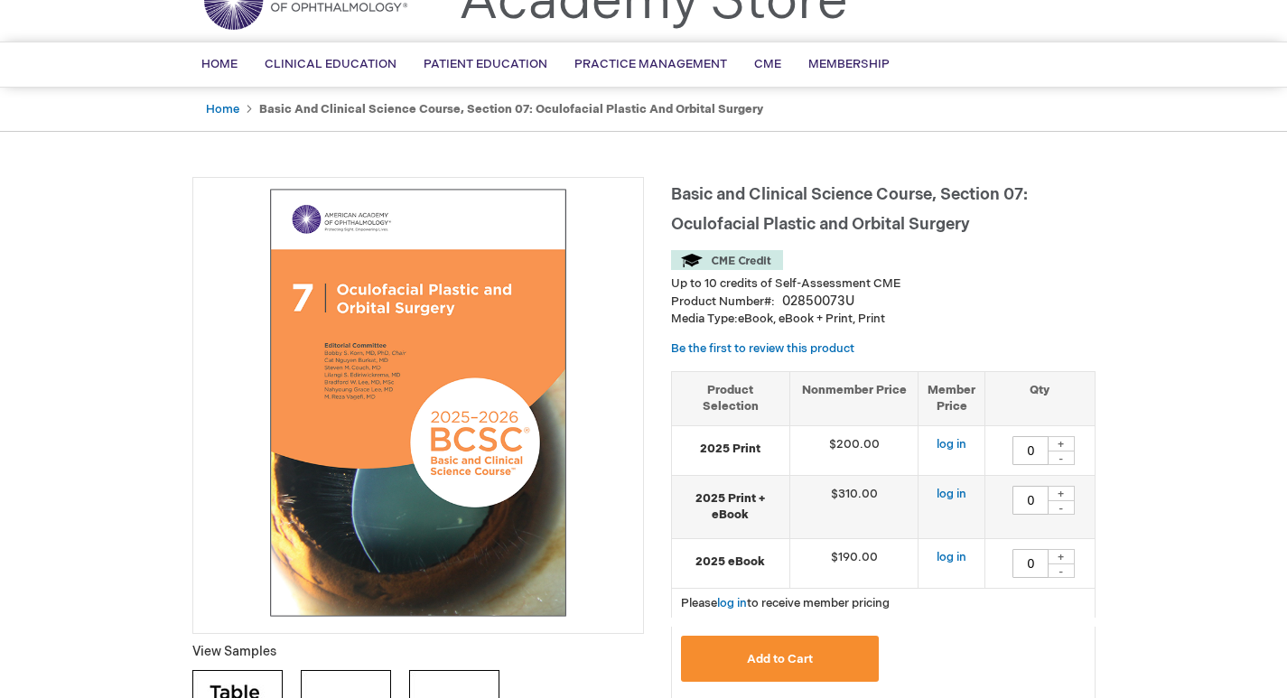
scroll to position [0, 0]
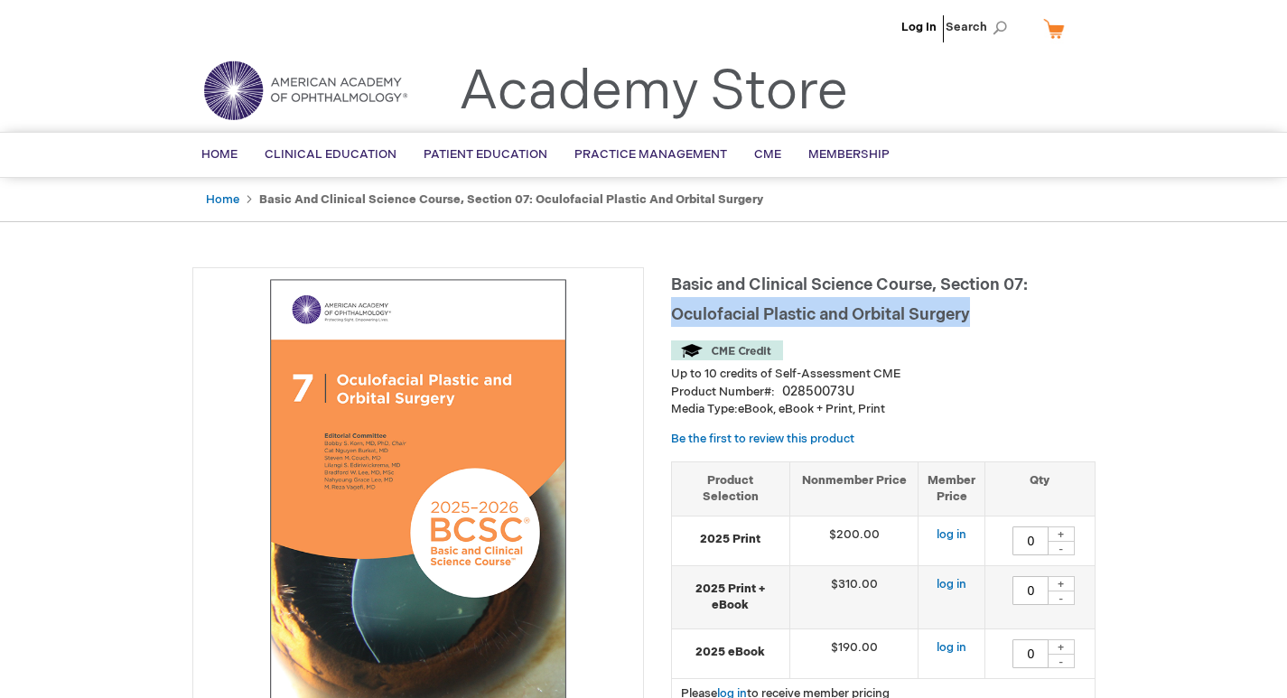
drag, startPoint x: 675, startPoint y: 319, endPoint x: 968, endPoint y: 311, distance: 293.7
click at [968, 311] on span "Basic and Clinical Science Course, Section 07: Oculofacial Plastic and Orbital …" at bounding box center [849, 299] width 357 height 49
copy span "Oculofacial Plastic and Orbital Surgery"
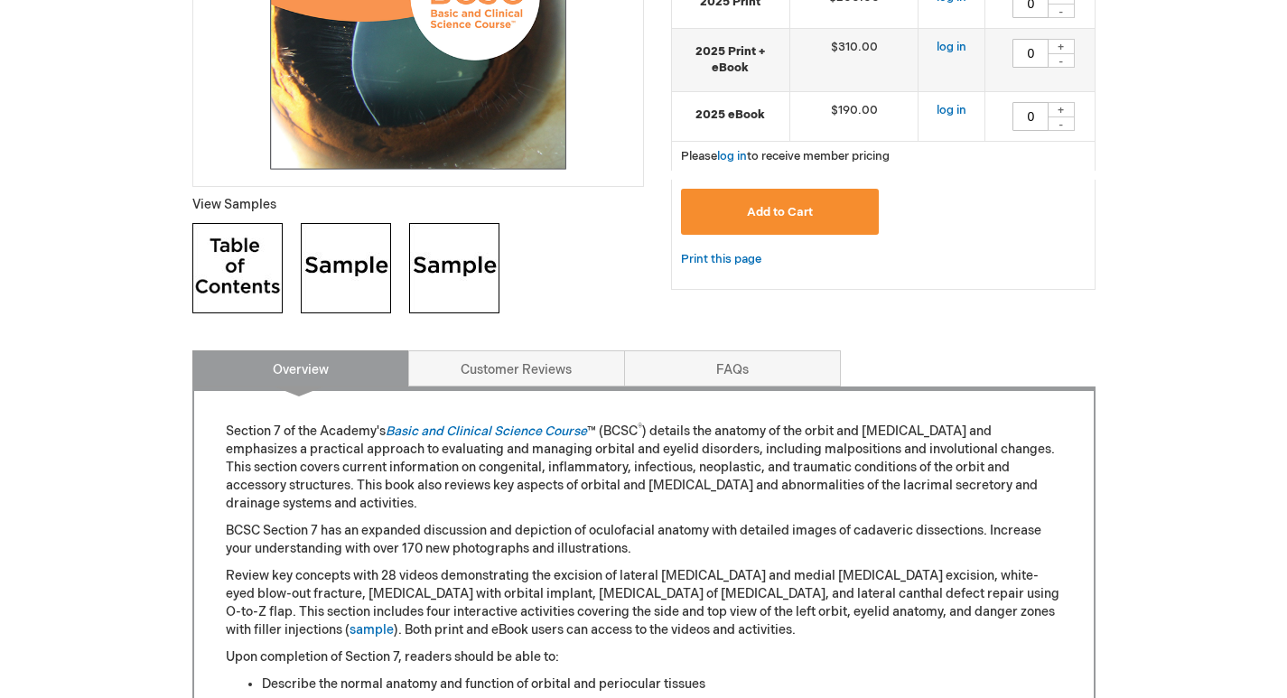
scroll to position [542, 0]
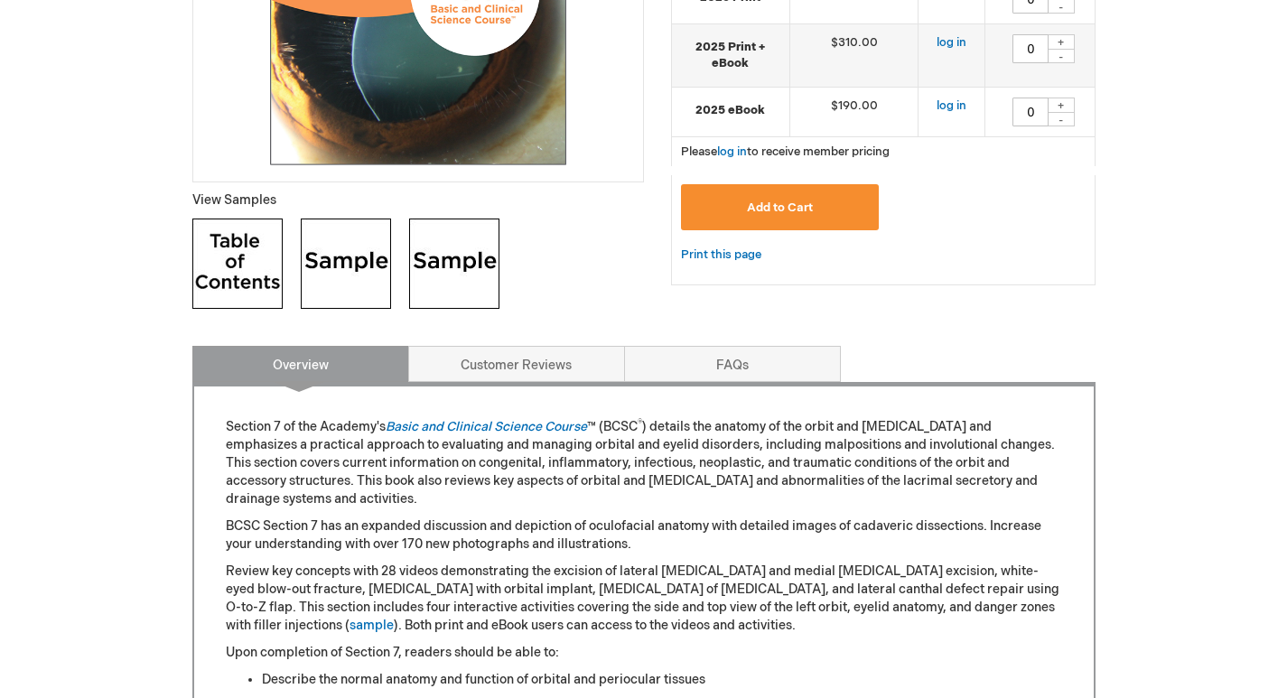
click at [263, 269] on img at bounding box center [237, 264] width 90 height 90
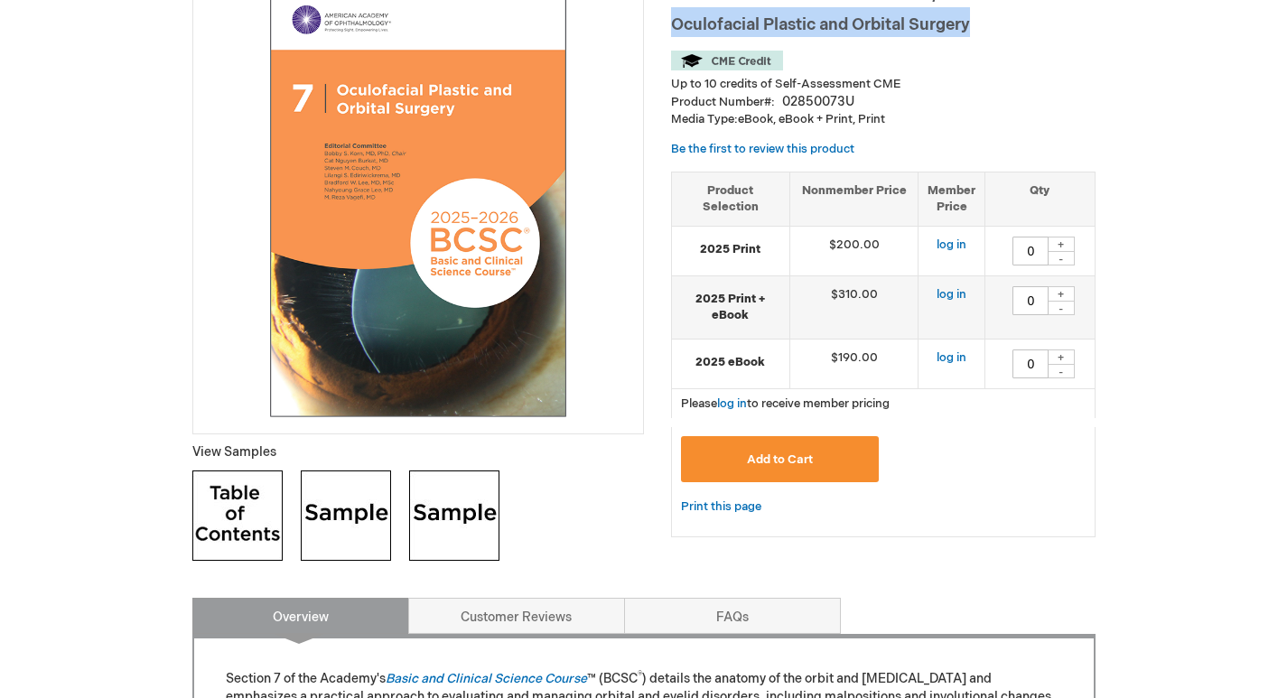
scroll to position [0, 0]
